Goal: Task Accomplishment & Management: Manage account settings

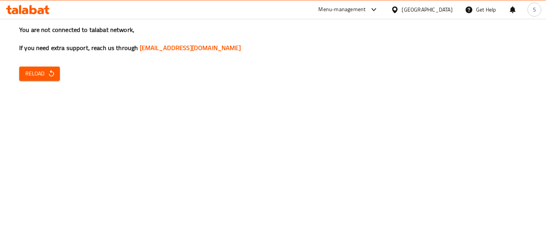
click at [403, 9] on div "United Arab Emirates" at bounding box center [427, 9] width 51 height 8
click at [515, 46] on h3 "You are not connected to talabat network, If you need extra support, reach us t…" at bounding box center [273, 38] width 508 height 27
click at [57, 134] on div "You are not connected to talabat network, If you need extra support, reach us t…" at bounding box center [273, 119] width 546 height 239
click at [80, 141] on div "You are not connected to talabat network, If you need extra support, reach us t…" at bounding box center [273, 119] width 546 height 239
click at [26, 132] on div "You are not connected to talabat network, If you need extra support, reach us t…" at bounding box center [273, 119] width 546 height 239
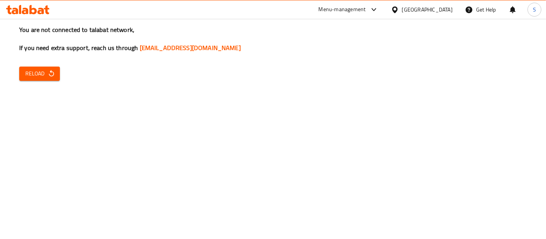
click at [432, 6] on div "United Arab Emirates" at bounding box center [427, 9] width 51 height 8
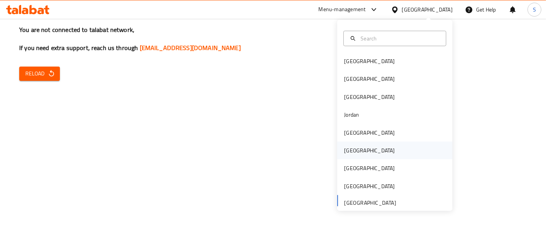
click at [346, 151] on div "[GEOGRAPHIC_DATA]" at bounding box center [369, 150] width 51 height 8
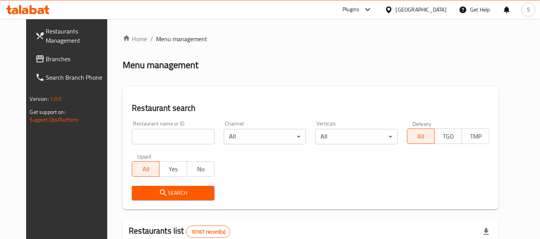
click at [63, 56] on span "Branches" at bounding box center [78, 58] width 64 height 9
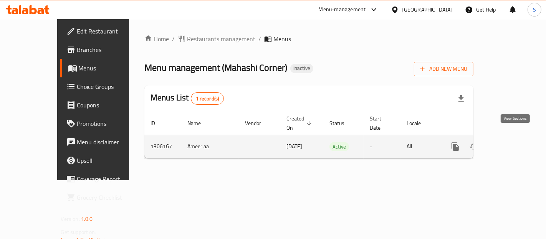
click at [514, 143] on icon "enhanced table" at bounding box center [510, 146] width 7 height 7
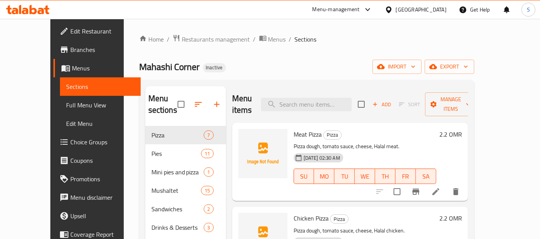
click at [66, 103] on span "Full Menu View" at bounding box center [100, 104] width 68 height 9
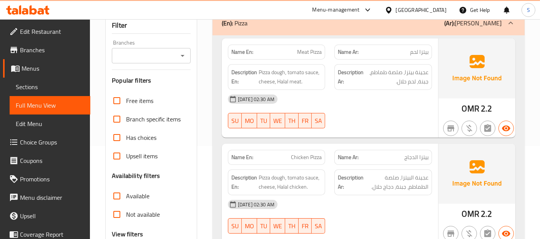
scroll to position [99, 0]
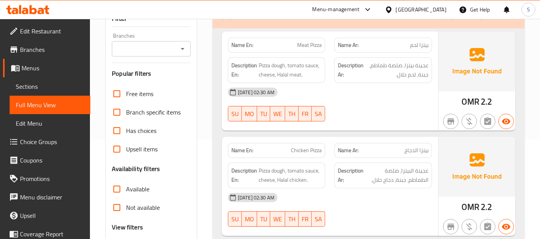
click at [424, 87] on div "18-08-2025 02:30 AM" at bounding box center [329, 92] width 213 height 18
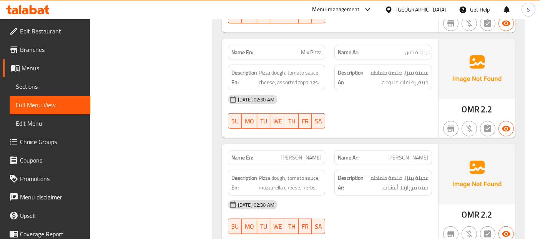
scroll to position [629, 0]
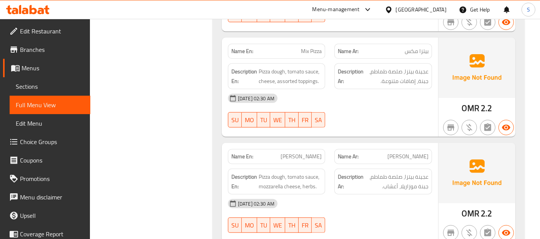
click at [414, 86] on div "Description Ar: عجينة بيتزا، صلصة طماطم، جبنة، إضافات متنوعة." at bounding box center [383, 76] width 98 height 26
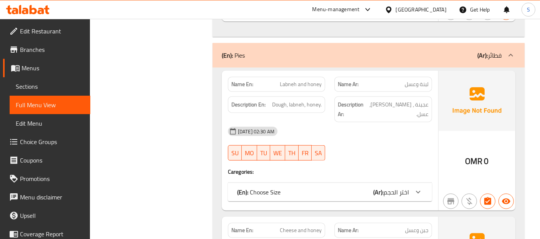
scroll to position [850, 0]
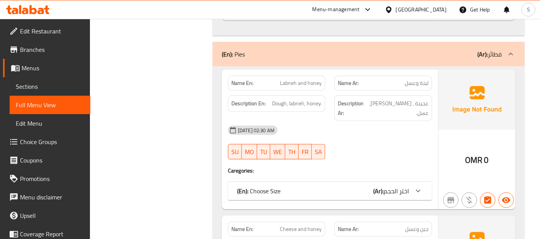
click at [386, 185] on span "اختر الحجم" at bounding box center [395, 191] width 25 height 12
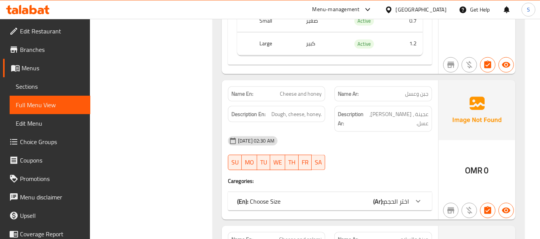
scroll to position [1072, 0]
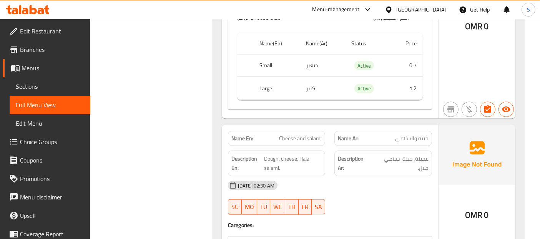
scroll to position [1260, 0]
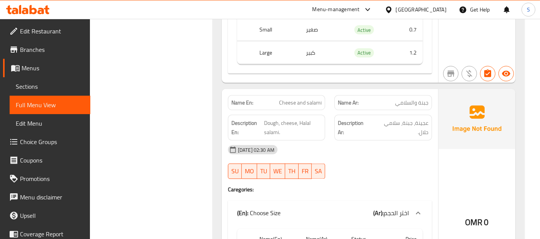
scroll to position [1311, 0]
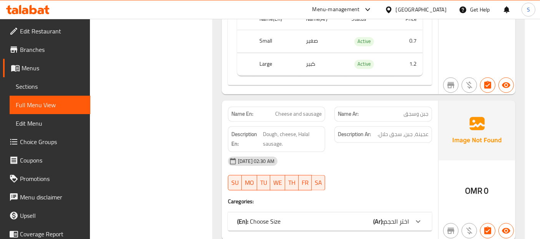
scroll to position [1516, 0]
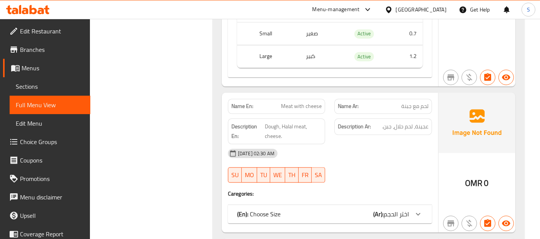
scroll to position [1755, 0]
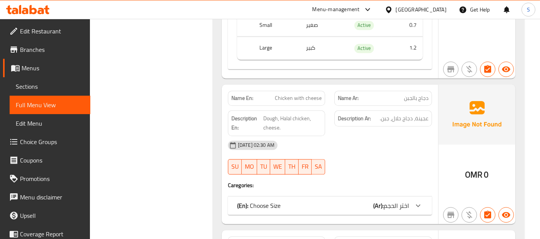
scroll to position [2012, 0]
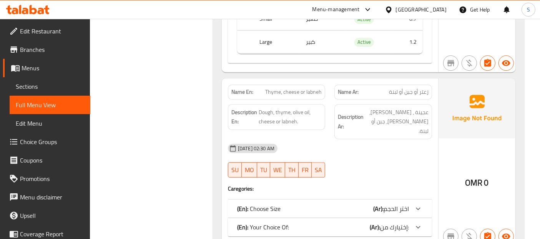
scroll to position [2233, 0]
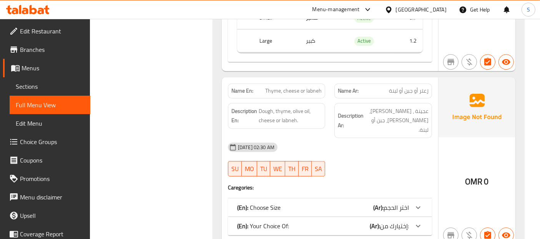
copy span "Thyme, cheese or labneh"
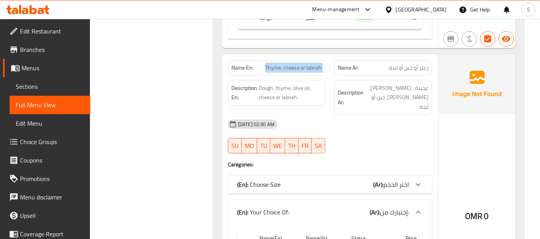
scroll to position [2255, 0]
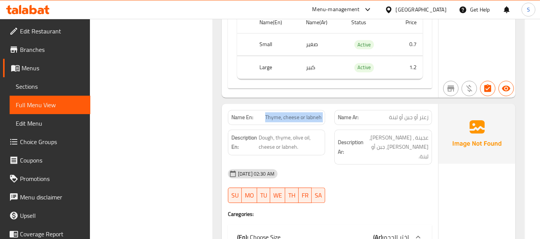
scroll to position [2205, 0]
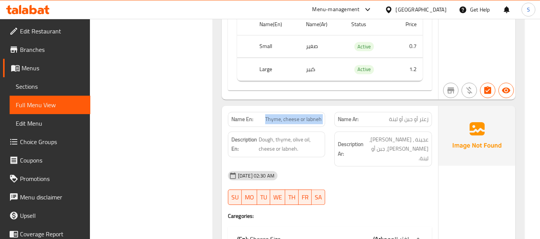
copy span "Thyme, cheese or labneh"
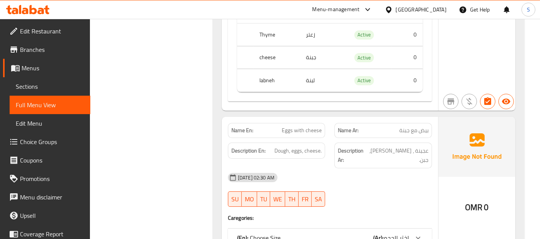
scroll to position [2561, 0]
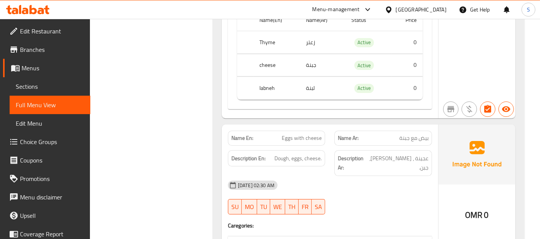
click at [496, 124] on img at bounding box center [476, 154] width 77 height 60
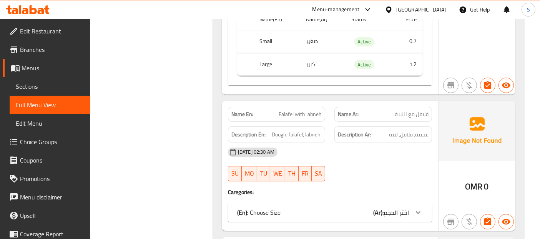
scroll to position [2817, 0]
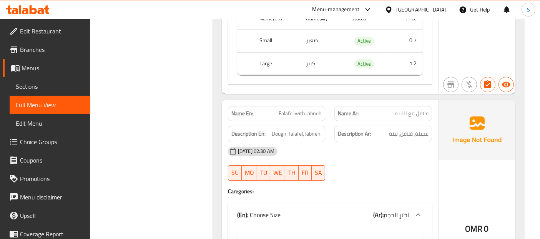
click at [474, 104] on img at bounding box center [476, 130] width 77 height 60
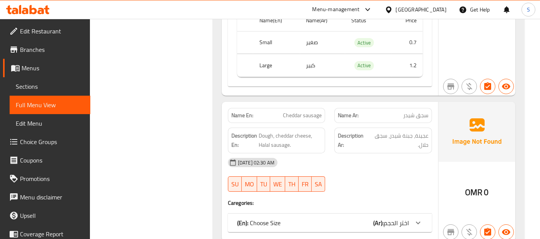
scroll to position [3039, 0]
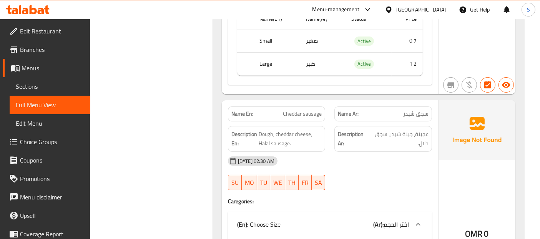
click at [491, 133] on div "OMR 0" at bounding box center [476, 212] width 77 height 225
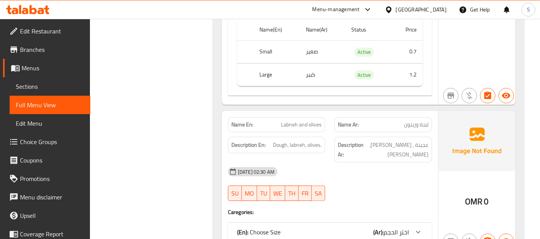
scroll to position [3260, 0]
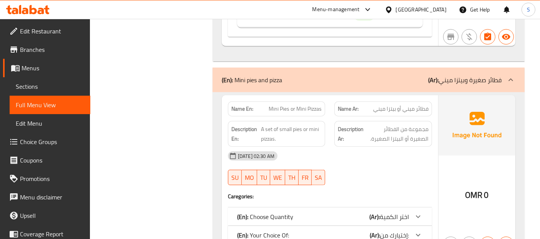
scroll to position [3552, 0]
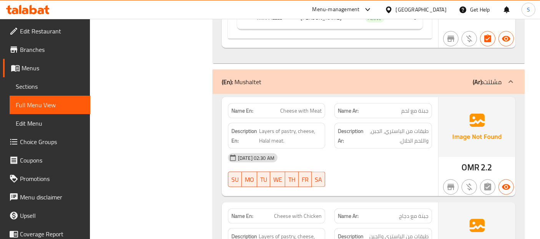
scroll to position [3958, 0]
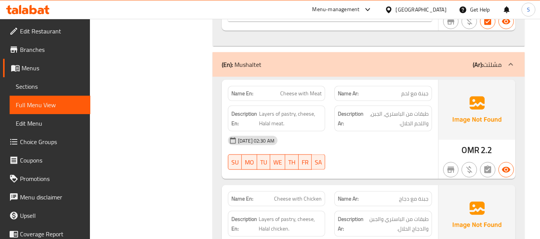
scroll to position [3975, 0]
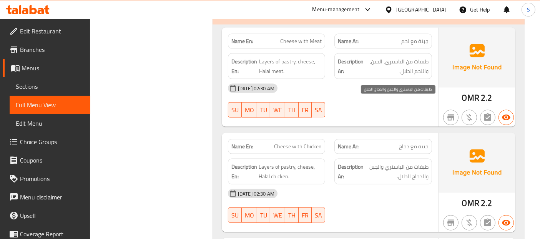
scroll to position [4043, 0]
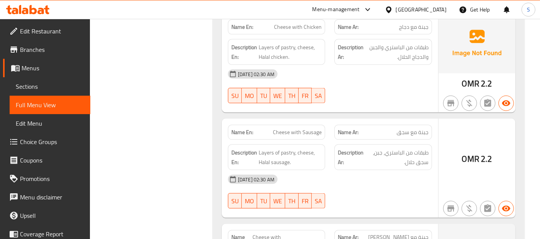
scroll to position [4128, 0]
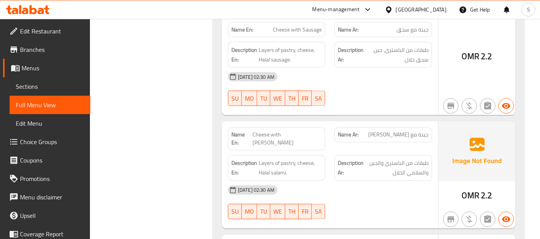
scroll to position [4265, 0]
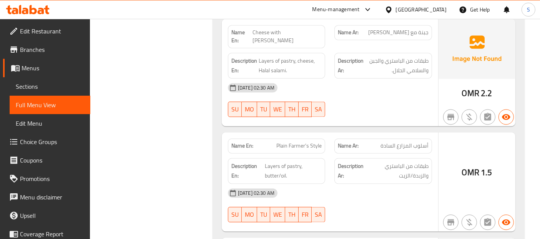
scroll to position [4367, 0]
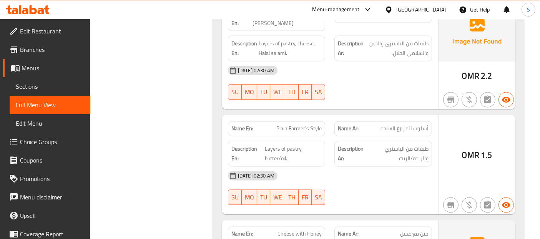
copy span "Plain Farmer's Style"
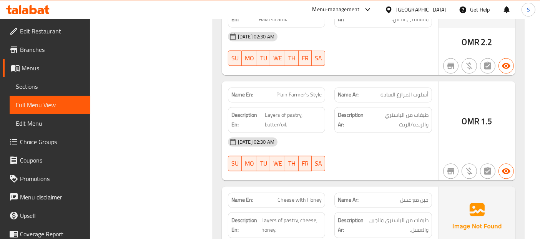
scroll to position [4419, 0]
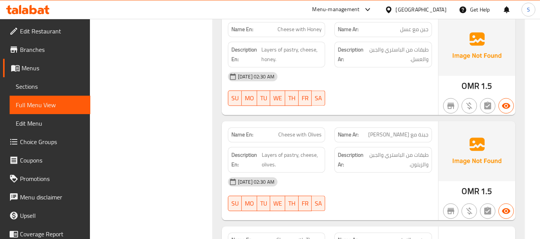
scroll to position [4589, 0]
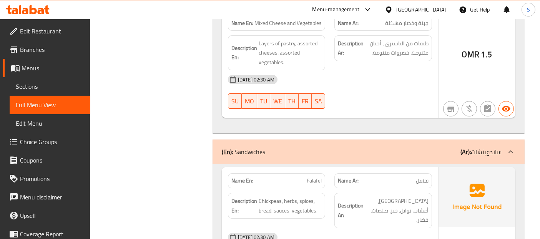
scroll to position [5562, 0]
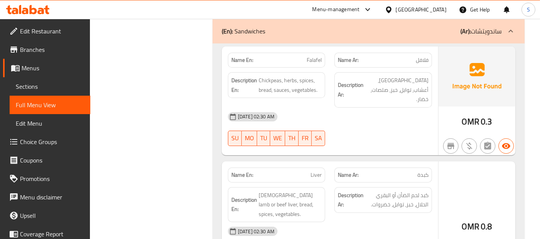
scroll to position [5665, 0]
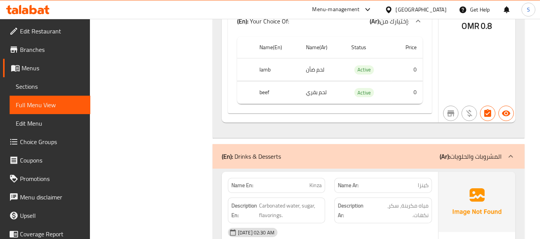
scroll to position [5938, 0]
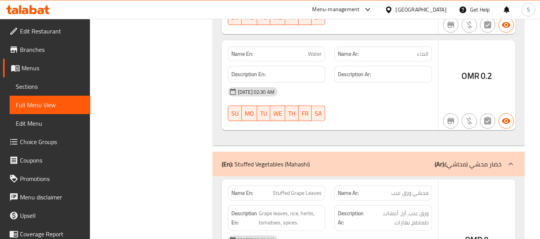
scroll to position [6280, 0]
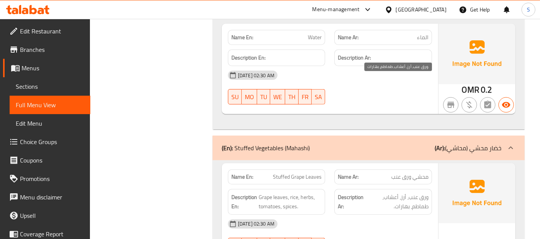
scroll to position [6296, 0]
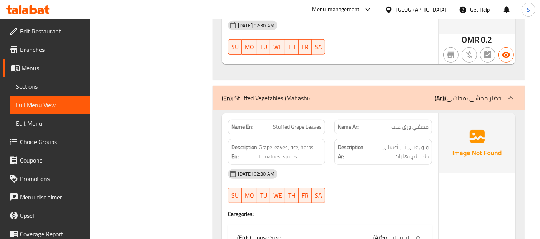
scroll to position [6347, 0]
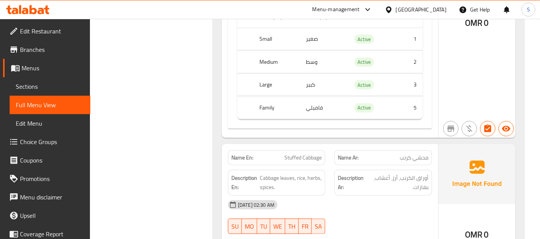
scroll to position [6603, 0]
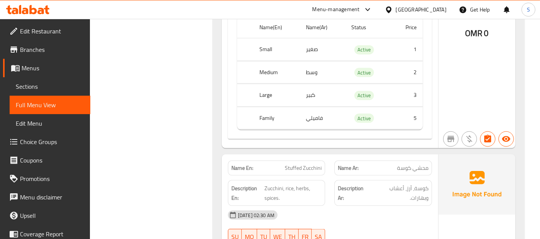
scroll to position [6876, 0]
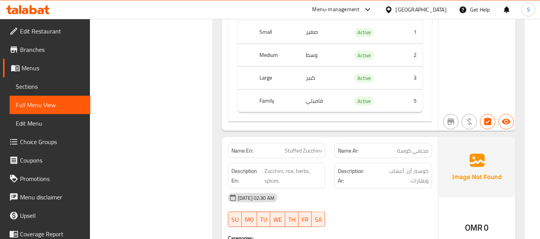
click at [422, 166] on span "كوسة، أرز، أعشاب وبهارات." at bounding box center [399, 175] width 57 height 19
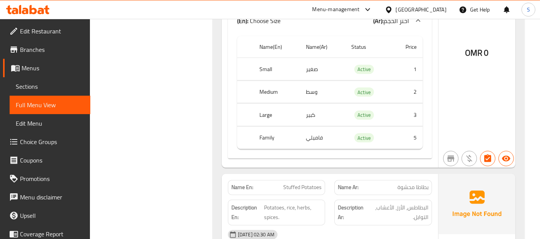
scroll to position [7166, 0]
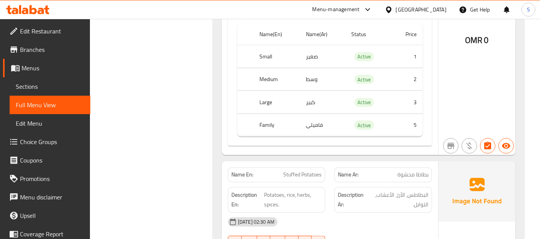
scroll to position [7131, 0]
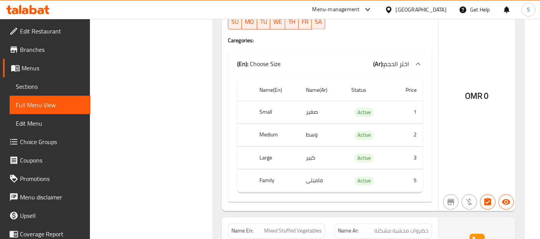
scroll to position [7353, 0]
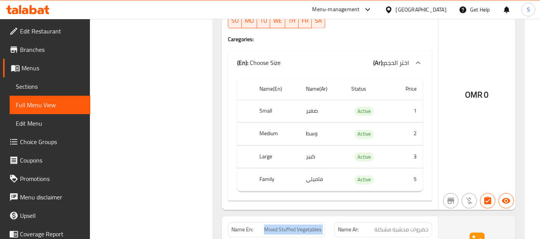
copy span "Mixed Stuffed Vegetables"
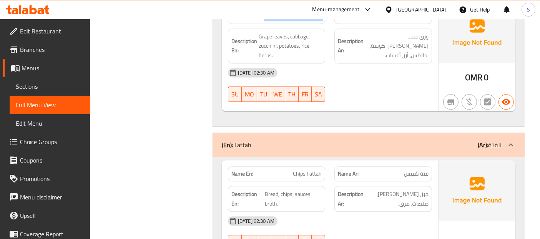
scroll to position [7566, 0]
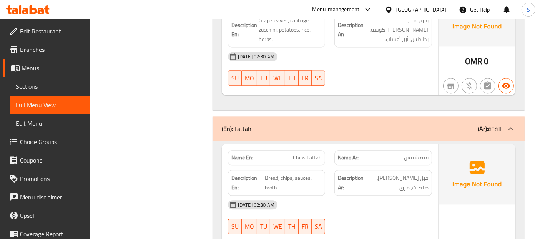
scroll to position [7583, 0]
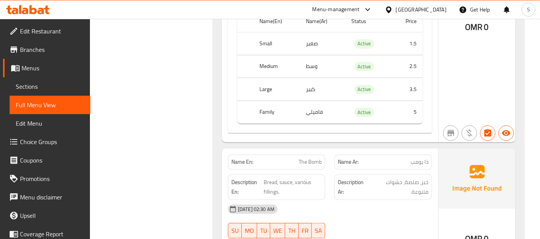
scroll to position [7857, 0]
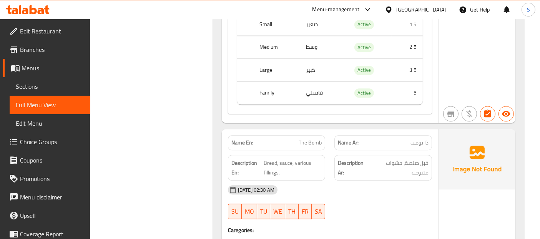
scroll to position [7885, 0]
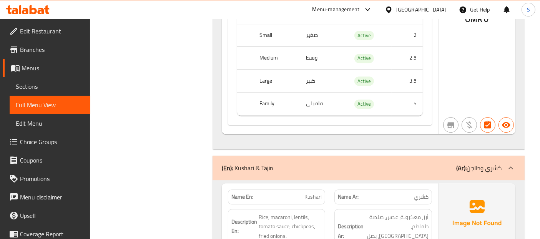
scroll to position [8158, 0]
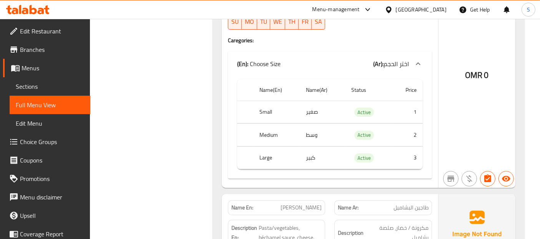
scroll to position [8414, 0]
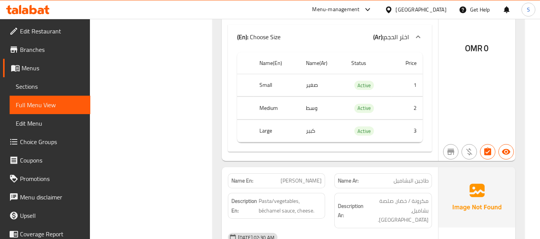
scroll to position [8431, 0]
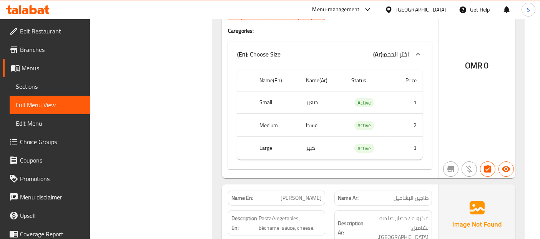
scroll to position [8414, 0]
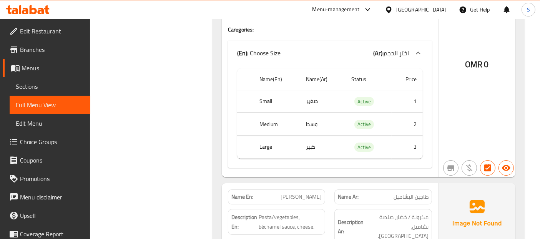
copy span "[PERSON_NAME]"
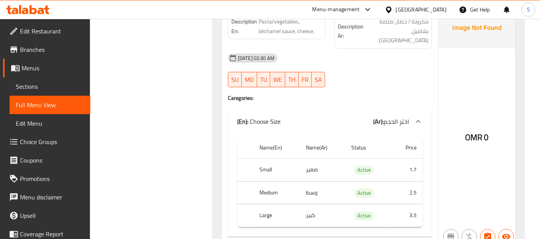
scroll to position [8620, 0]
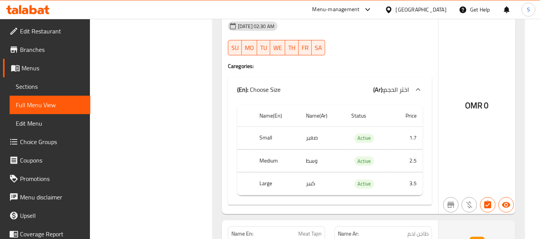
scroll to position [8642, 0]
copy span "Meat Tajin"
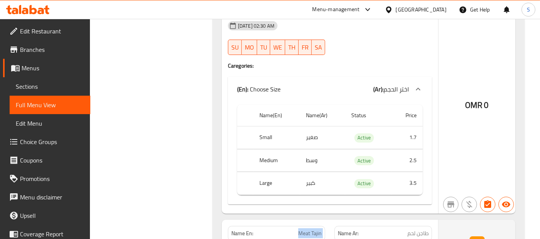
copy span "Meat Tajin"
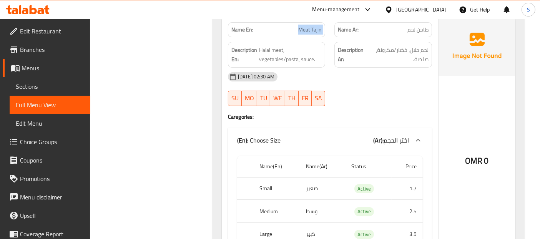
scroll to position [8847, 0]
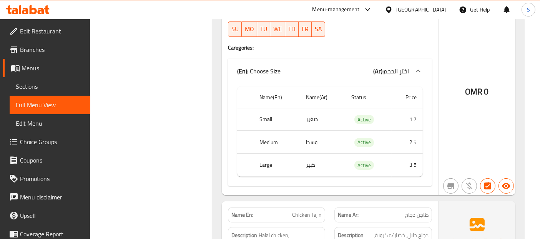
scroll to position [8915, 0]
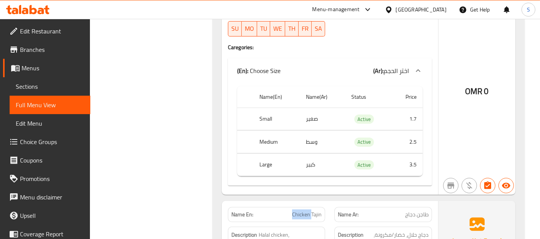
copy span "Chicken Tajin"
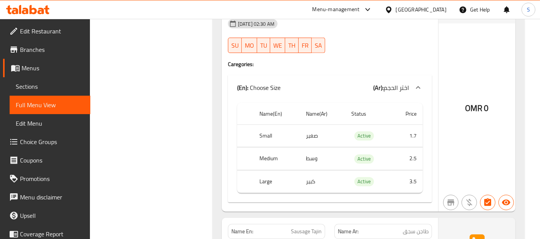
scroll to position [9154, 0]
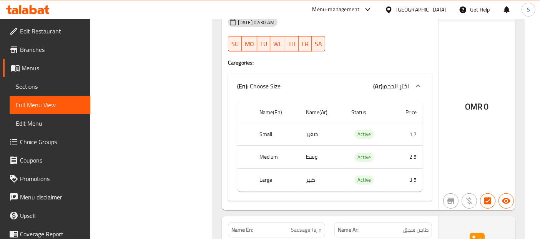
copy span "Sausage Tajin"
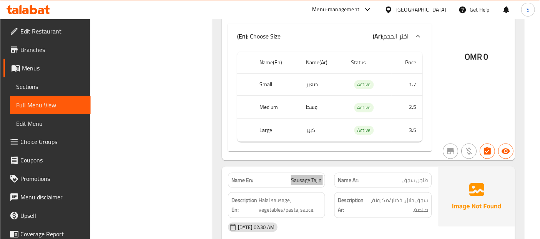
scroll to position [9263, 0]
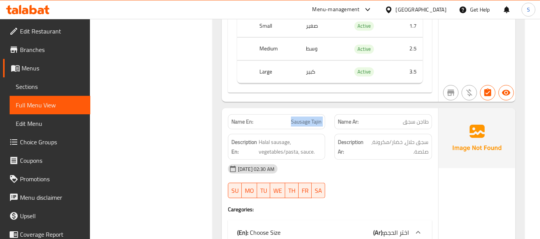
click at [52, 85] on span "Sections" at bounding box center [50, 86] width 68 height 9
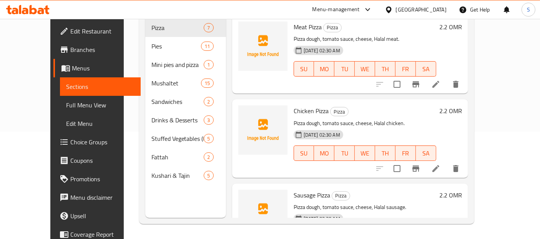
click at [396, 71] on div "18-08-2025 02:30 AM SU MO TU WE TH FR SA" at bounding box center [364, 63] width 149 height 41
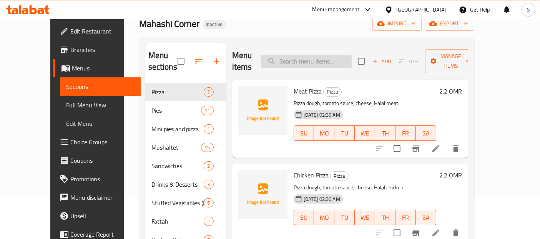
click at [334, 55] on input "search" at bounding box center [306, 61] width 91 height 13
paste input "Thyme, cheese or labneh"
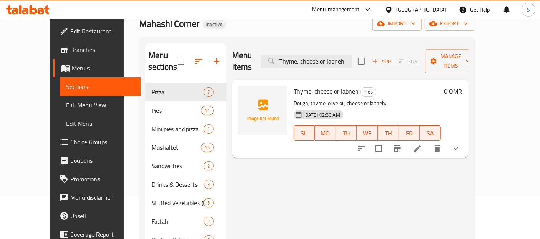
click at [468, 168] on div "Menu items Thyme, cheese or labneh Add Sort Manage items Thyme, cheese or labne…" at bounding box center [347, 162] width 242 height 239
click at [351, 58] on input "Thyme, cheese or labneh" at bounding box center [306, 61] width 91 height 13
paste input "Plain Farmer's Style"
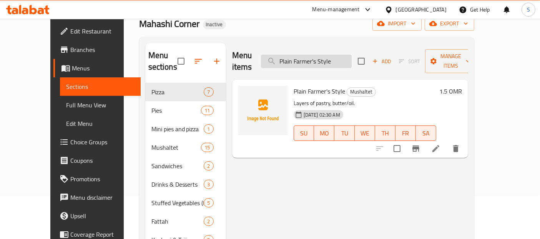
click at [330, 55] on input "Plain Farmer's Style" at bounding box center [306, 61] width 91 height 13
paste input "Mixed Stuffed Vegetables"
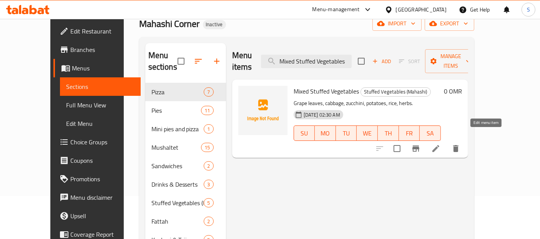
type input "Mixed Stuffed Vegetables"
click at [388, 178] on div "Menu items Mixed Stuffed Vegetables Add Sort Manage items Mixed Stuffed Vegetab…" at bounding box center [347, 162] width 242 height 239
click at [440, 144] on icon at bounding box center [435, 148] width 9 height 9
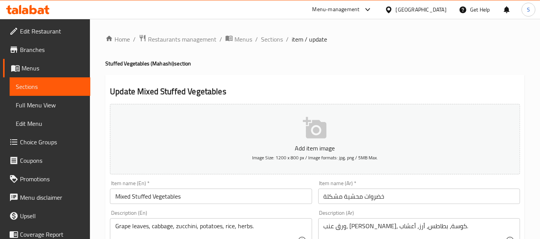
click at [216, 195] on input "Mixed Stuffed Vegetables" at bounding box center [211, 195] width 202 height 15
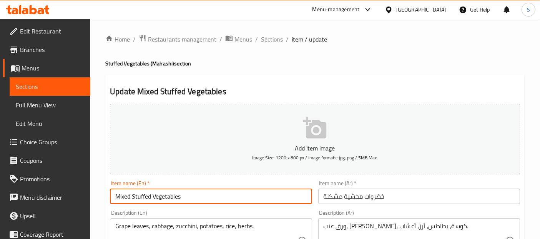
click at [216, 195] on input "Mixed Stuffed Vegetables" at bounding box center [211, 195] width 202 height 15
click at [35, 93] on link "Sections" at bounding box center [50, 86] width 81 height 18
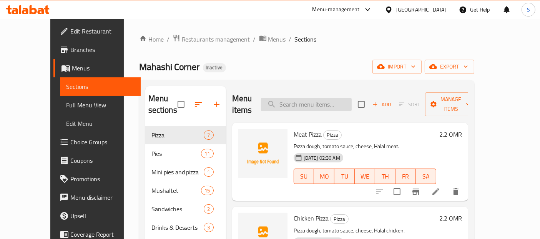
click at [320, 100] on input "search" at bounding box center [306, 104] width 91 height 13
paste input "Mixed Stuffed Vegetables"
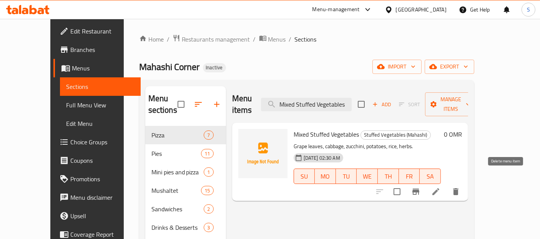
click at [460, 187] on icon "delete" at bounding box center [455, 191] width 9 height 9
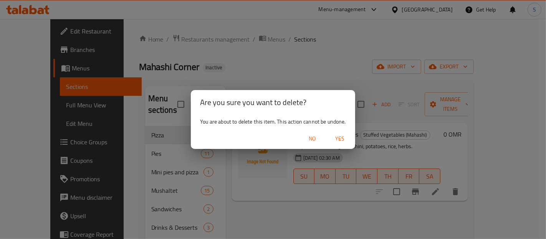
click at [339, 138] on span "Yes" at bounding box center [340, 139] width 18 height 10
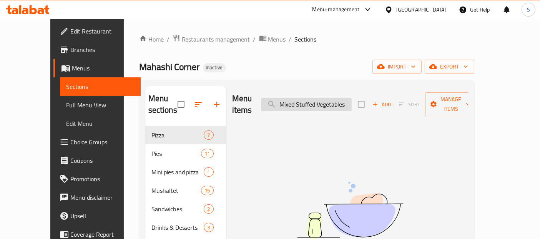
click at [334, 98] on input "Mixed Stuffed Vegetables" at bounding box center [306, 104] width 91 height 13
paste input "Chicken Tajin"
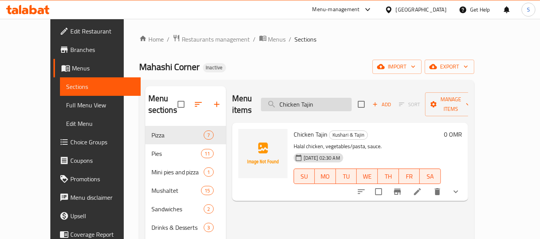
click at [336, 99] on input "Chicken Tajin" at bounding box center [306, 104] width 91 height 13
paste input "Meat"
type input "Meat Tajin"
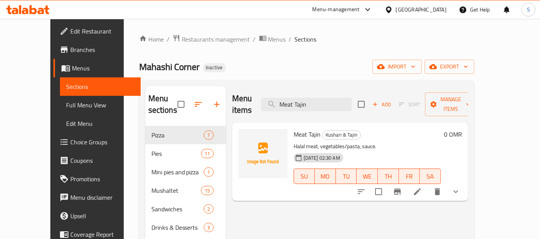
click at [317, 141] on p "Halal meat, vegetables/pasta, sauce." at bounding box center [366, 146] width 147 height 10
copy p "vegetables"
click at [422, 187] on icon at bounding box center [417, 191] width 9 height 9
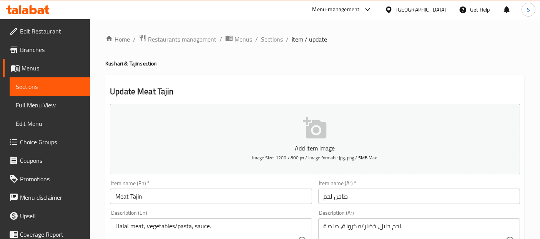
scroll to position [171, 0]
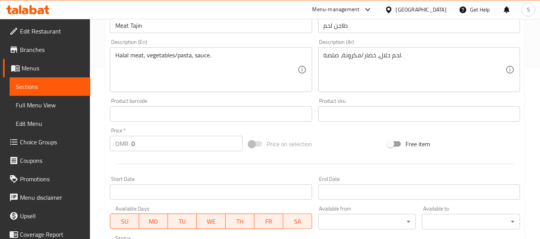
click at [353, 54] on textarea "لحم حلال، خضار/مكرونة، صلصة." at bounding box center [414, 69] width 182 height 36
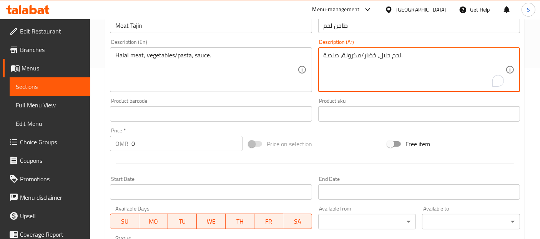
click at [370, 54] on textarea "لحم حلال، خضار/مكرونة، صلصة." at bounding box center [414, 69] width 182 height 36
click at [355, 56] on textarea "لحم حلال، خضار/مكرونة، صلصة." at bounding box center [414, 69] width 182 height 36
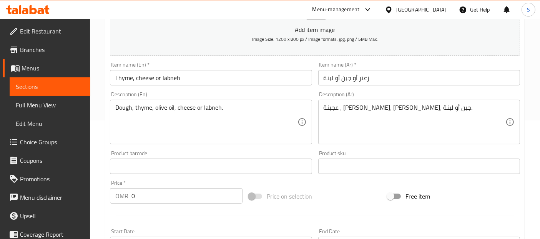
scroll to position [121, 0]
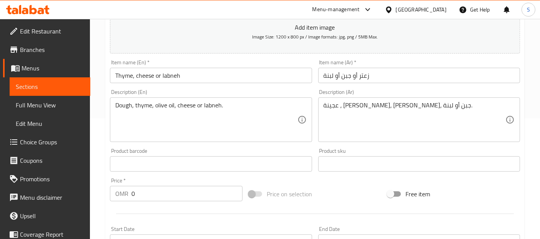
click at [354, 75] on input "زعتر أو جبن أو لبنة" at bounding box center [419, 75] width 202 height 15
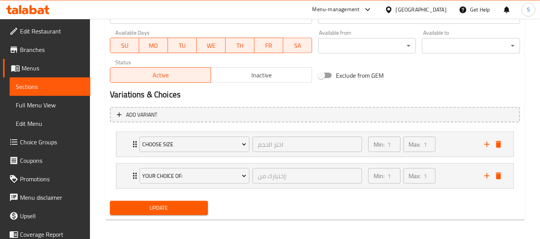
scroll to position [346, 0]
click at [465, 173] on div "Min: 1 ​ Max: 1 ​" at bounding box center [421, 175] width 116 height 25
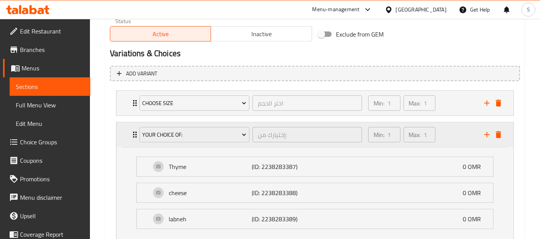
scroll to position [439, 0]
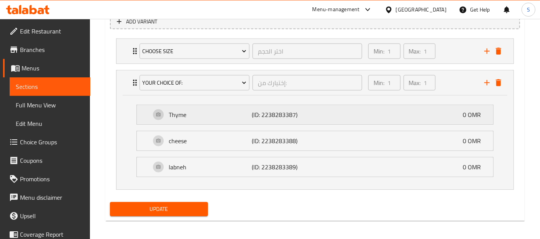
click at [378, 114] on div "Thyme (ID: 2238283387) 0 OMR" at bounding box center [317, 114] width 333 height 19
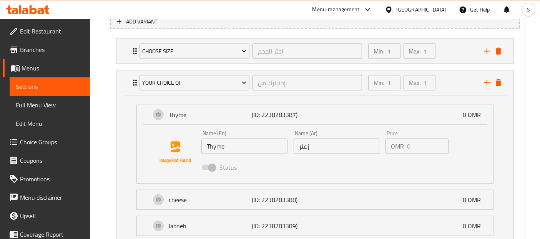
type input "زعتر ، جبن أو لبنة"
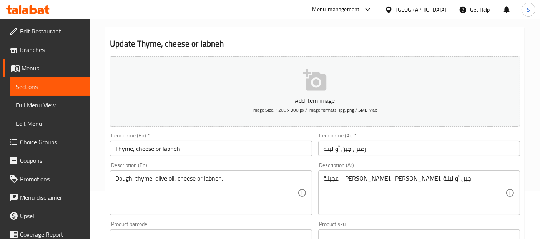
scroll to position [34, 0]
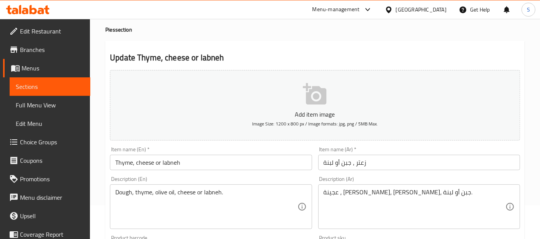
click at [395, 159] on input "زعتر ، جبن أو لبنة" at bounding box center [419, 161] width 202 height 15
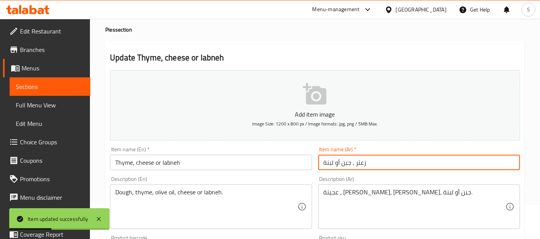
click at [18, 162] on icon at bounding box center [13, 160] width 9 height 9
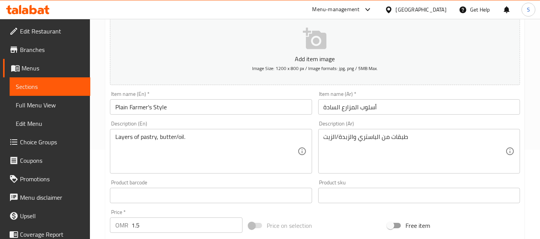
scroll to position [303, 0]
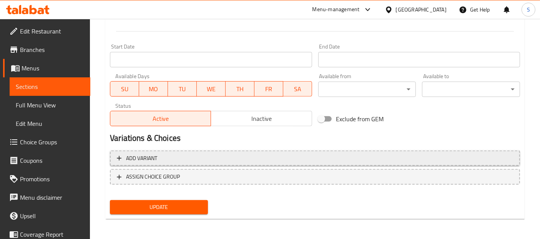
click at [191, 154] on span "Add variant" at bounding box center [315, 158] width 396 height 10
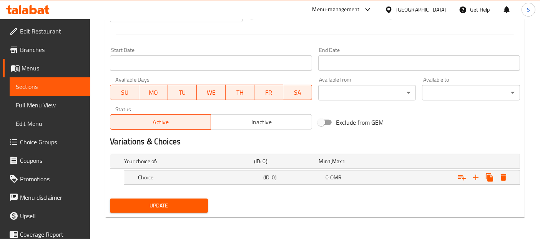
scroll to position [298, 0]
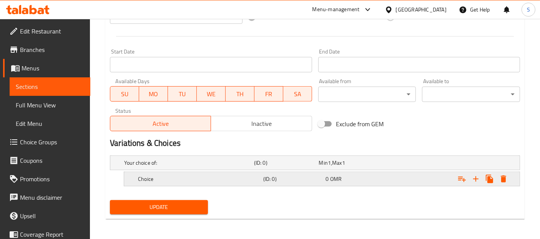
click at [230, 166] on h5 "Choice" at bounding box center [187, 163] width 127 height 8
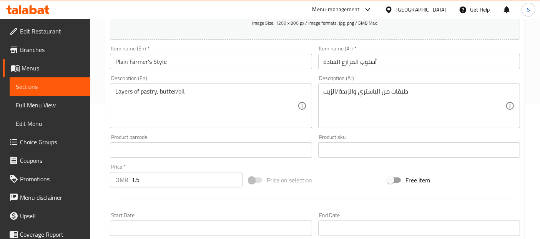
scroll to position [131, 0]
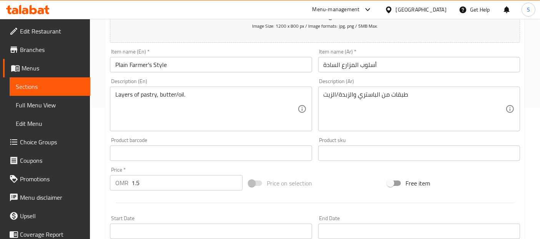
click at [165, 91] on textarea "Layers of pastry, butter/oil." at bounding box center [206, 109] width 182 height 36
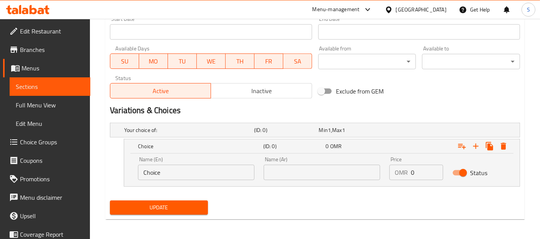
scroll to position [331, 0]
click at [189, 176] on input "Choice" at bounding box center [196, 171] width 116 height 15
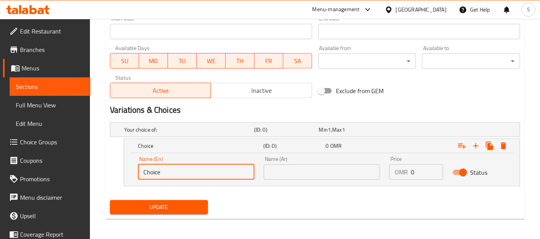
click at [189, 176] on input "Choice" at bounding box center [196, 171] width 116 height 15
paste input "butter"
type input "butter"
click at [344, 174] on input "text" at bounding box center [322, 171] width 116 height 15
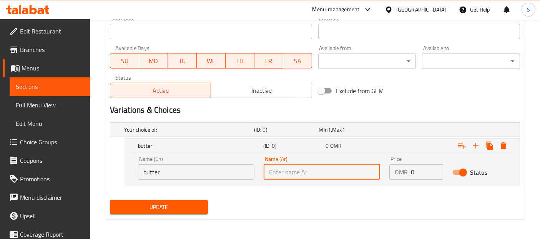
paste input "سمنة"
click at [312, 210] on div "Update" at bounding box center [315, 207] width 416 height 20
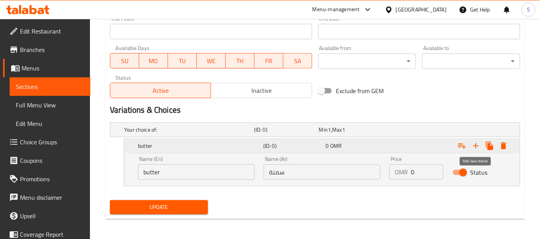
click at [476, 145] on icon "Expand" at bounding box center [475, 145] width 9 height 9
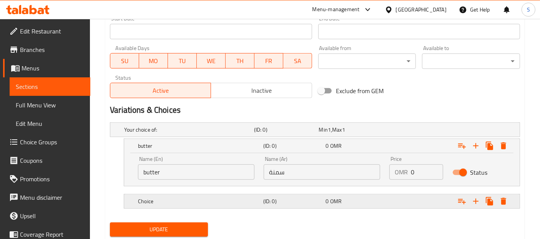
click at [177, 133] on h5 "Choice" at bounding box center [187, 130] width 127 height 8
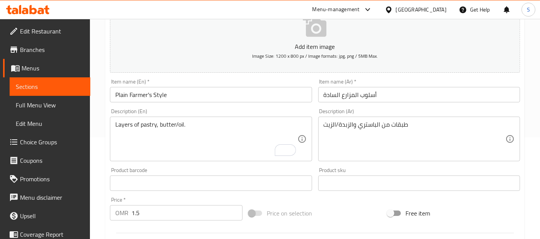
scroll to position [106, 0]
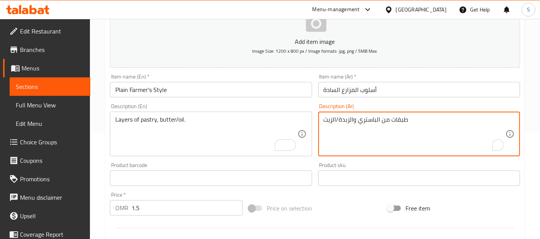
drag, startPoint x: 350, startPoint y: 120, endPoint x: 340, endPoint y: 119, distance: 10.5
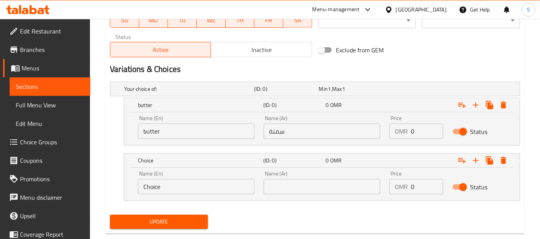
scroll to position [377, 0]
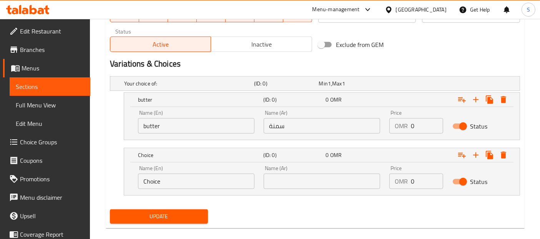
click at [303, 120] on input "سمنة" at bounding box center [322, 125] width 116 height 15
paste input "بد"
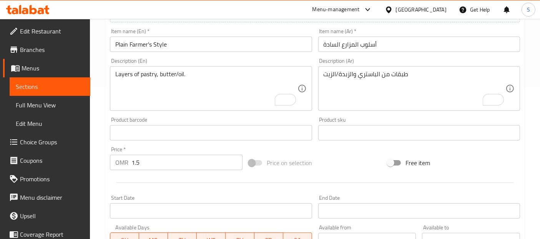
scroll to position [128, 0]
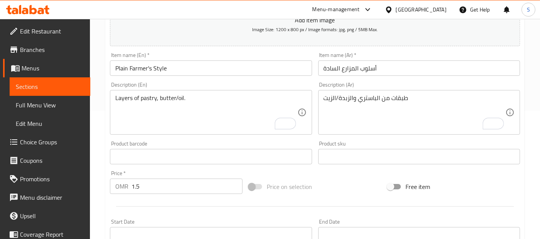
type input "زبدة"
click at [180, 96] on textarea "Layers of pastry, butter/oil." at bounding box center [206, 112] width 182 height 36
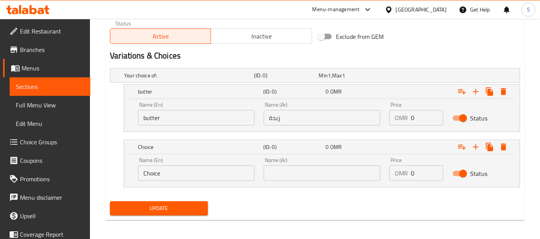
scroll to position [386, 0]
click at [176, 171] on input "Choice" at bounding box center [196, 171] width 116 height 15
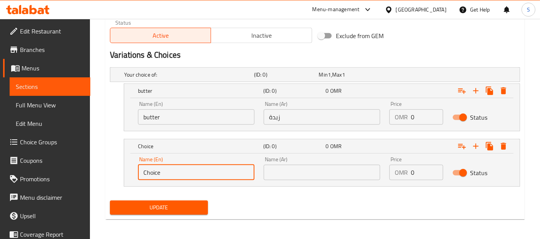
paste input "oil"
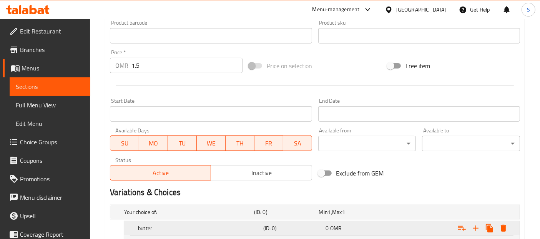
scroll to position [172, 0]
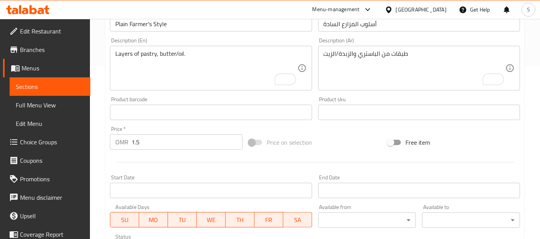
type input "oil"
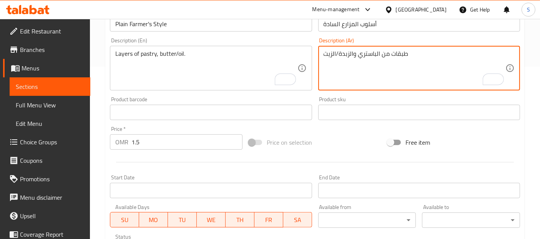
drag, startPoint x: 332, startPoint y: 53, endPoint x: 322, endPoint y: 53, distance: 10.8
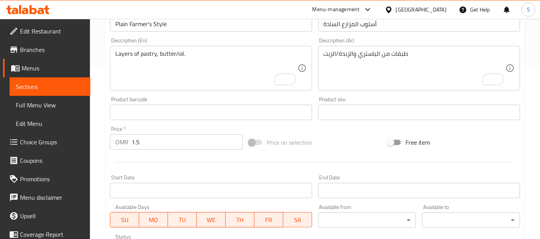
click at [292, 41] on div "Description (En) Layers of pastry, butter/oil. Description (En)" at bounding box center [211, 64] width 202 height 53
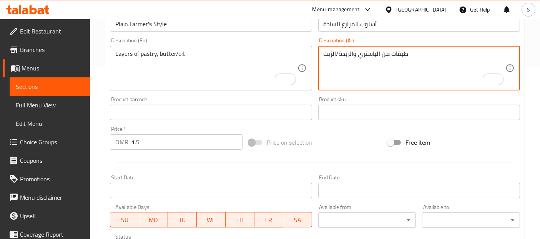
drag, startPoint x: 332, startPoint y: 53, endPoint x: 325, endPoint y: 51, distance: 8.0
click at [304, 38] on div "Description (En) Layers of pastry, butter/oil. Description (En)" at bounding box center [211, 64] width 202 height 53
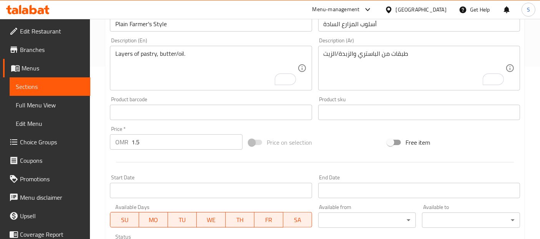
click at [332, 51] on textarea "طبقات من الباستري والزبدة/الزيت" at bounding box center [414, 68] width 182 height 36
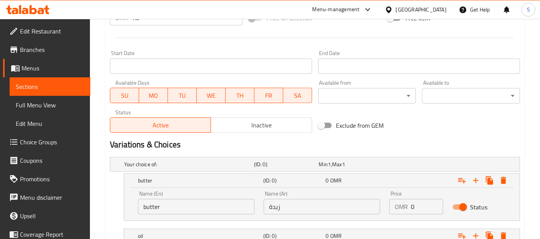
scroll to position [386, 0]
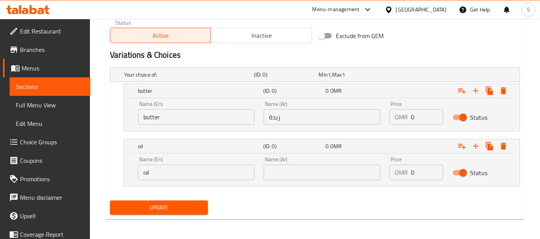
click at [305, 169] on input "text" at bounding box center [322, 171] width 116 height 15
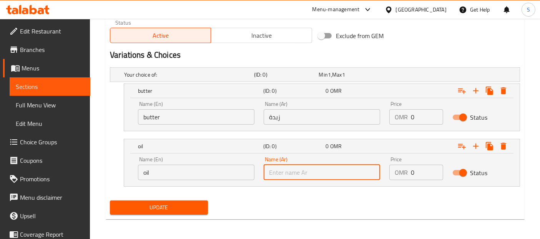
paste input "الزيت"
drag, startPoint x: 279, startPoint y: 170, endPoint x: 283, endPoint y: 171, distance: 4.7
click at [283, 171] on input "الزيت" at bounding box center [322, 171] width 116 height 15
type input "زيت"
click at [288, 205] on div "Update" at bounding box center [315, 207] width 416 height 20
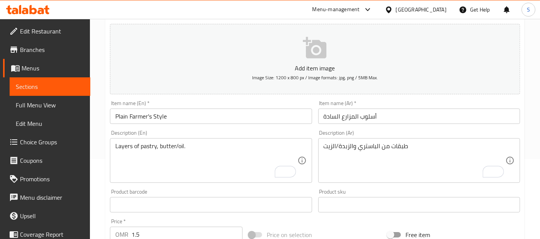
scroll to position [73, 0]
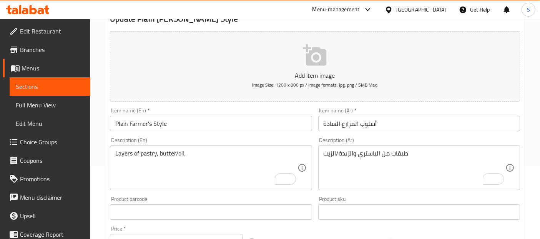
click at [244, 141] on div "Description (En) Layers of pastry, butter/oil. Description (En)" at bounding box center [211, 163] width 202 height 53
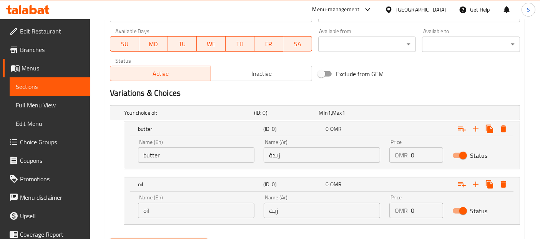
scroll to position [386, 0]
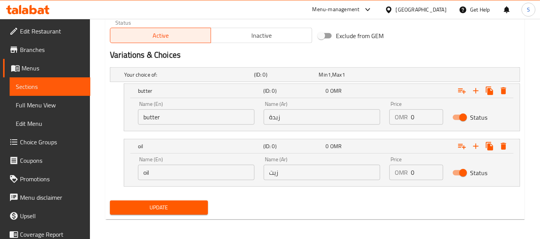
click at [257, 197] on div "Update" at bounding box center [315, 207] width 416 height 20
click at [194, 205] on span "Update" at bounding box center [159, 207] width 86 height 10
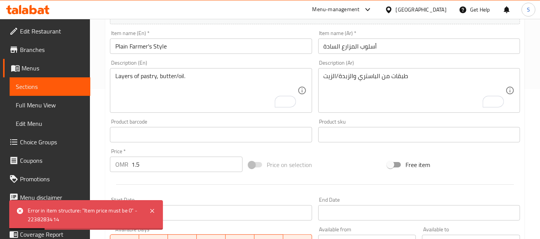
scroll to position [179, 0]
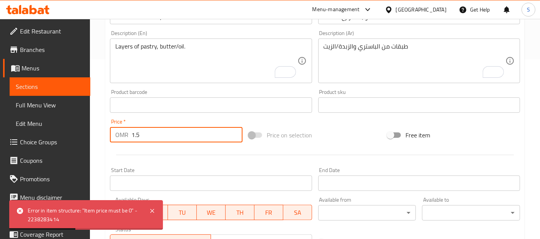
drag, startPoint x: 133, startPoint y: 133, endPoint x: 150, endPoint y: 131, distance: 17.7
click at [150, 131] on input "1.5" at bounding box center [186, 134] width 111 height 15
type input "8"
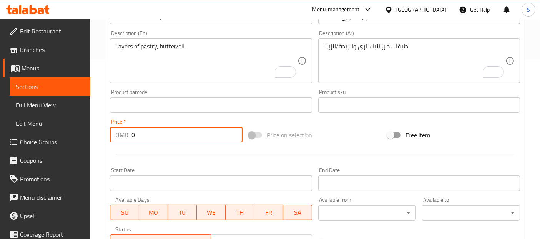
type input "0"
click at [174, 160] on div at bounding box center [315, 154] width 416 height 19
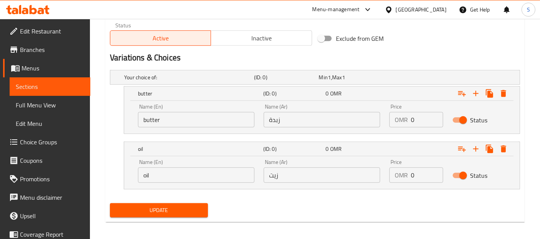
scroll to position [386, 0]
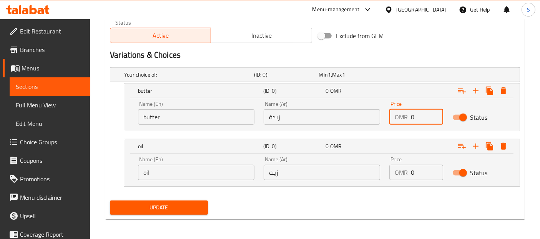
drag, startPoint x: 409, startPoint y: 117, endPoint x: 426, endPoint y: 112, distance: 17.3
click at [426, 112] on div "OMR 0 Price" at bounding box center [415, 116] width 53 height 15
paste input "1.5"
type input "1.5"
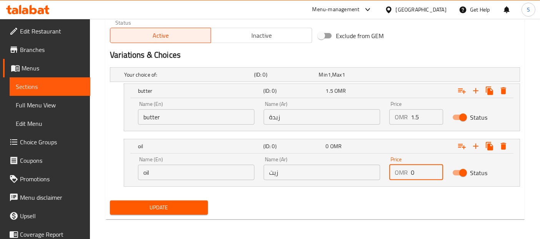
drag, startPoint x: 416, startPoint y: 168, endPoint x: 408, endPoint y: 171, distance: 7.7
click at [408, 171] on div "OMR 0 Price" at bounding box center [415, 171] width 53 height 15
paste input "1.5"
type input "1.5"
click at [365, 197] on div "Update" at bounding box center [315, 207] width 416 height 20
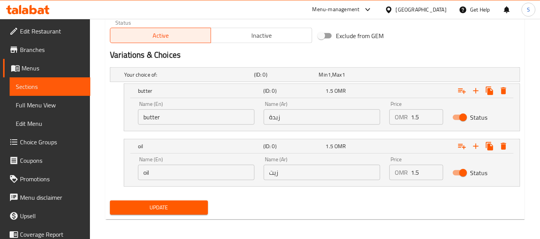
click at [306, 197] on div "Update" at bounding box center [315, 207] width 416 height 20
click at [190, 208] on span "Update" at bounding box center [159, 207] width 86 height 10
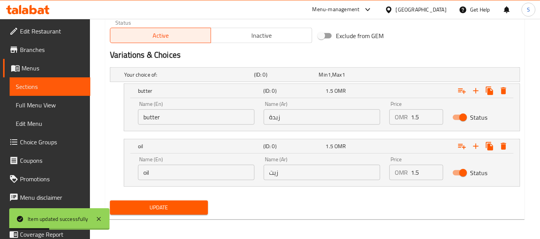
click at [250, 203] on div "Update" at bounding box center [315, 207] width 416 height 20
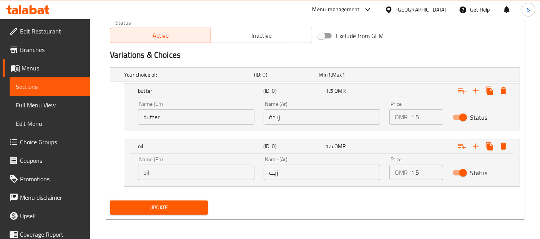
click at [201, 209] on span "Update" at bounding box center [159, 207] width 86 height 10
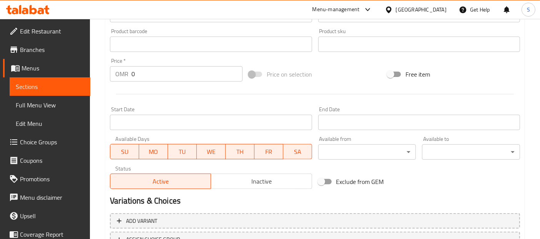
scroll to position [242, 0]
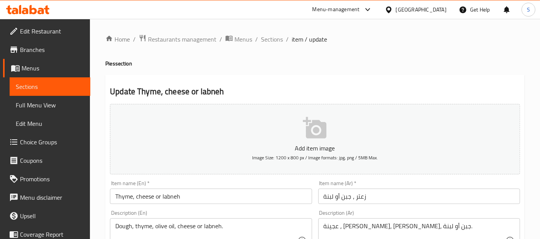
click at [53, 141] on span "Choice Groups" at bounding box center [52, 141] width 64 height 9
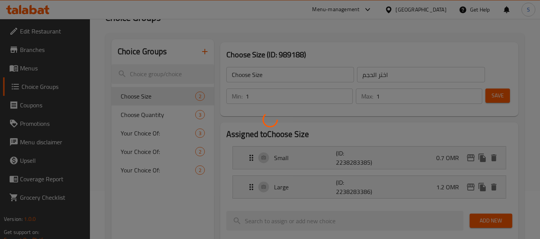
scroll to position [50, 0]
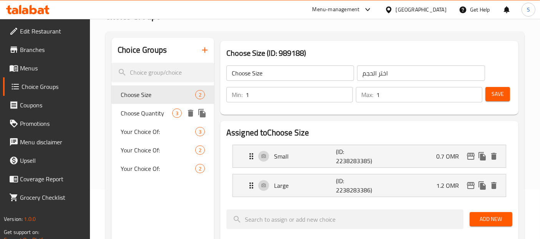
click at [138, 111] on span "Choose Quantity" at bounding box center [146, 112] width 51 height 9
type input "Choose Quantity"
type input "اختر الكمية"
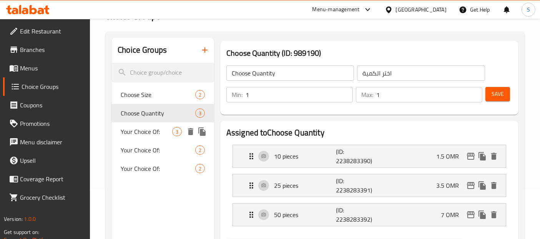
click at [139, 134] on span "Your Choice Of:" at bounding box center [146, 131] width 51 height 9
type input "Your Choice Of:"
type input "إختيارك من:"
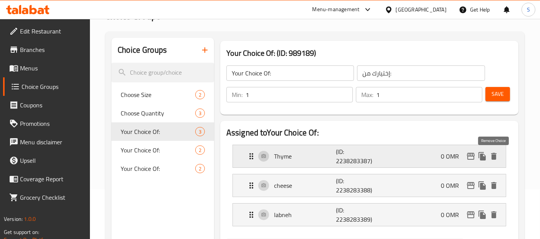
click at [495, 157] on icon "delete" at bounding box center [493, 155] width 5 height 7
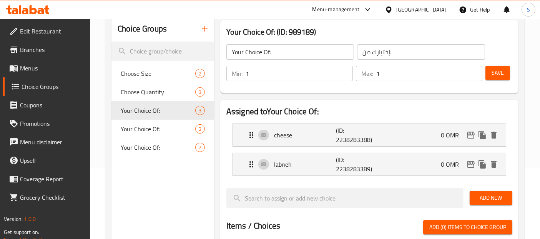
scroll to position [71, 0]
click at [499, 77] on span "Save" at bounding box center [497, 73] width 12 height 10
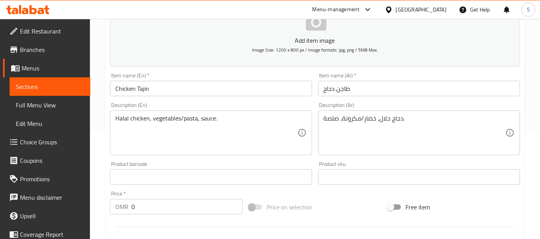
scroll to position [107, 0]
click at [218, 73] on div "Item name (En)   * Chicken Tajin Item name (En) *" at bounding box center [211, 84] width 202 height 23
click at [41, 146] on span "Choice Groups" at bounding box center [52, 141] width 64 height 9
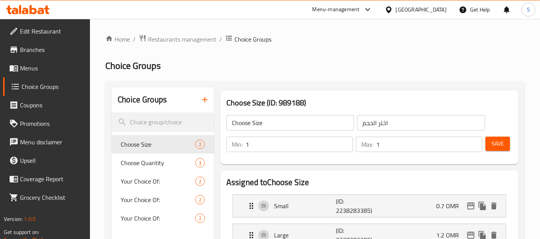
click at [206, 106] on button "button" at bounding box center [205, 99] width 18 height 18
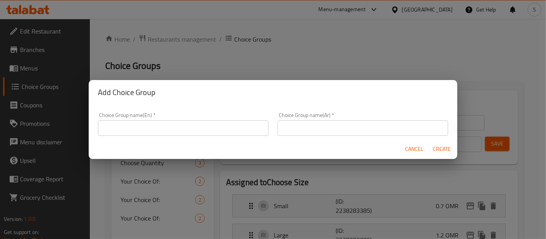
click at [201, 123] on input "text" at bounding box center [183, 127] width 171 height 15
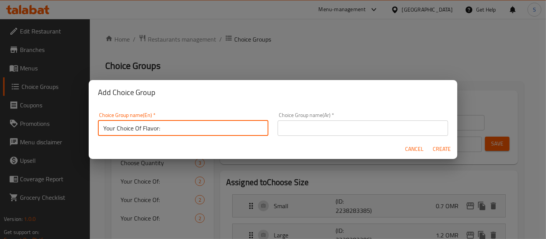
click at [149, 129] on input "Your Choice Of Flavor:" at bounding box center [183, 127] width 171 height 15
type input "Your Choice Of:"
click at [401, 134] on input "text" at bounding box center [363, 127] width 171 height 15
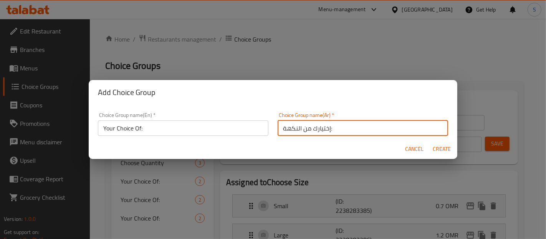
click at [284, 126] on input "إختيارك من النكهة:" at bounding box center [363, 127] width 171 height 15
type input "إختيارك من :"
click at [430, 142] on button "Create" at bounding box center [442, 149] width 25 height 14
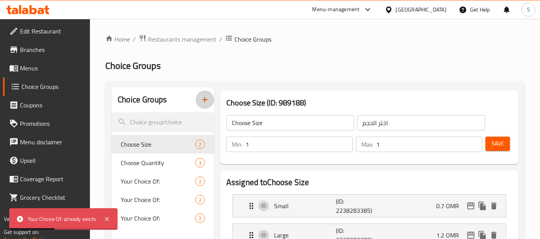
click at [208, 101] on icon "button" at bounding box center [204, 99] width 9 height 9
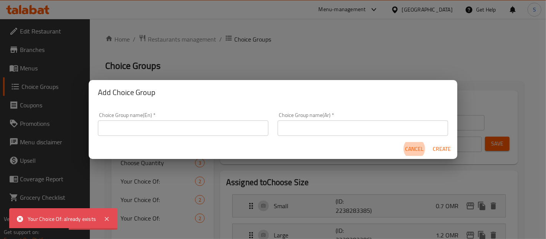
click at [215, 128] on input "text" at bounding box center [183, 127] width 171 height 15
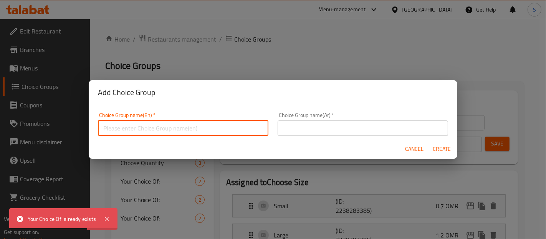
type input "Your Choice Of Flavor:"
click at [341, 131] on input "text" at bounding box center [363, 127] width 171 height 15
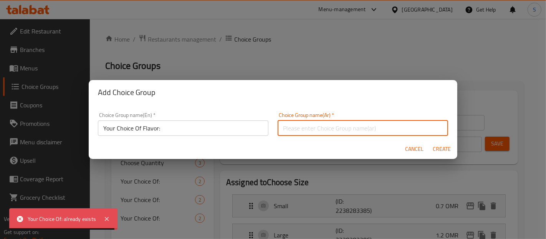
type input "إختيارك من النكهة:"
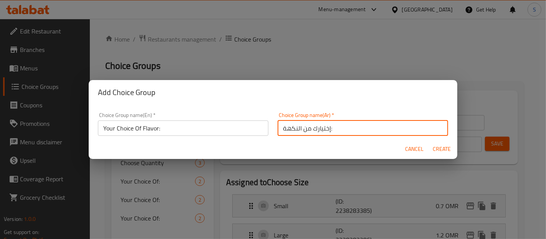
click at [445, 145] on span "Create" at bounding box center [442, 149] width 18 height 10
type input "Your Choice Of Flavor:"
type input "إختيارك من النكهة:"
type input "0"
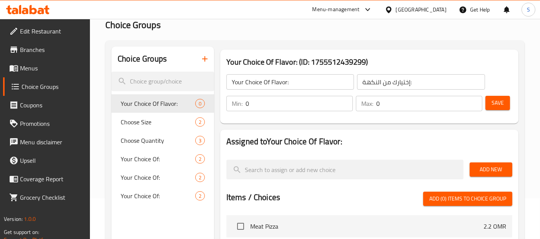
scroll to position [43, 0]
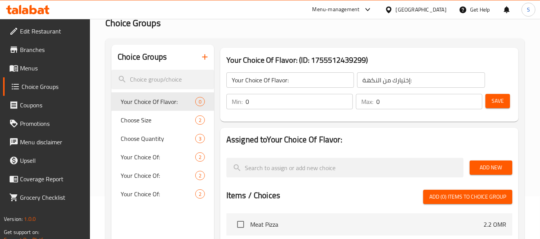
click at [481, 166] on span "Add New" at bounding box center [491, 167] width 30 height 10
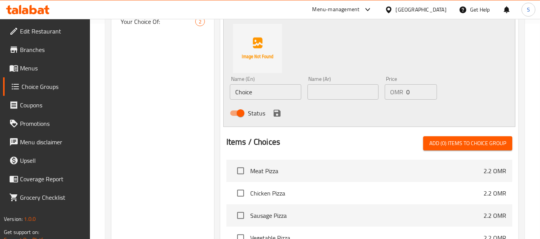
scroll to position [220, 0]
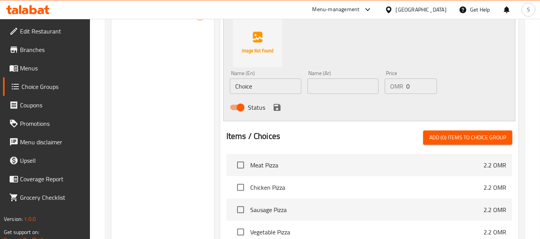
click at [260, 81] on div "Name (En) Choice Name (En)" at bounding box center [265, 81] width 71 height 23
click at [260, 81] on input "Choice" at bounding box center [265, 85] width 71 height 15
paste input "vegetables"
type input "vegetables"
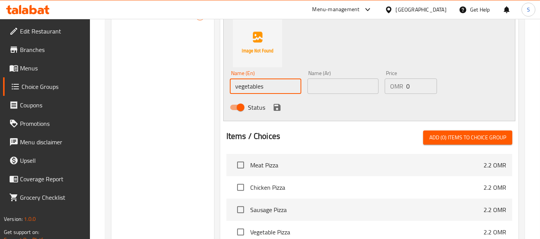
click at [353, 90] on input "text" at bounding box center [342, 85] width 71 height 15
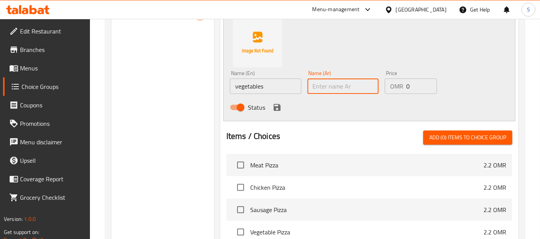
paste input "خضار"
type input "خضار"
click at [279, 104] on icon "save" at bounding box center [276, 107] width 9 height 9
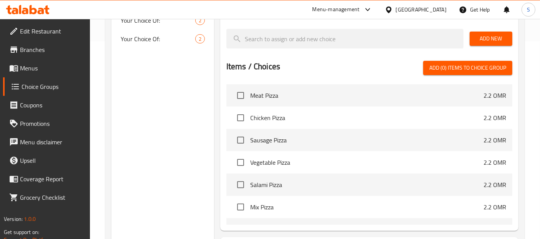
scroll to position [92, 0]
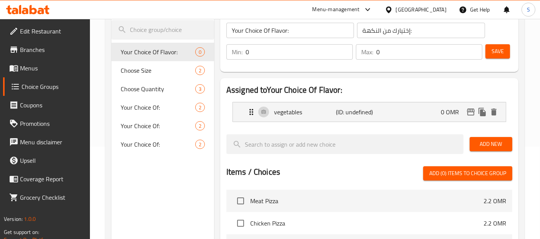
click at [489, 143] on span "Add New" at bounding box center [491, 144] width 30 height 10
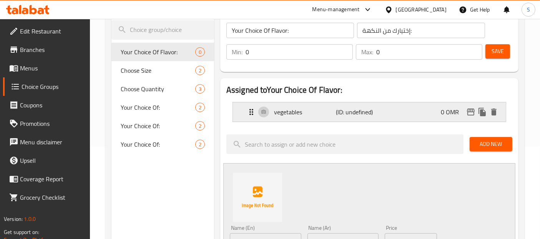
click at [384, 110] on div "vegetables (ID: undefined) 0 OMR" at bounding box center [372, 111] width 250 height 19
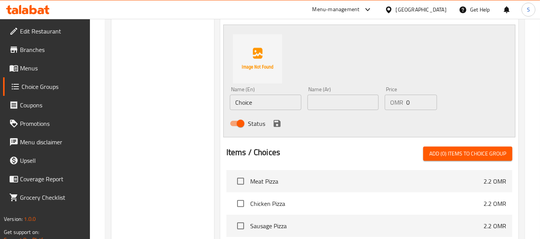
scroll to position [334, 0]
click at [346, 106] on input "text" at bounding box center [342, 101] width 71 height 15
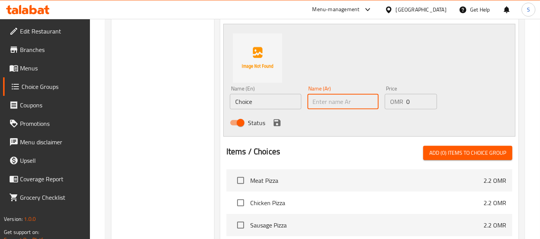
paste input "مكرونة"
type input "مكرونة"
click at [272, 104] on input "Choice" at bounding box center [265, 101] width 71 height 15
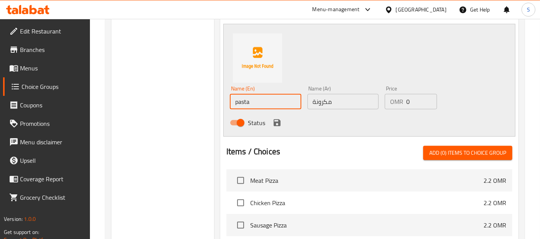
type input "pasta"
click at [389, 125] on div "Status" at bounding box center [343, 122] width 232 height 21
click at [274, 124] on icon "save" at bounding box center [276, 122] width 7 height 7
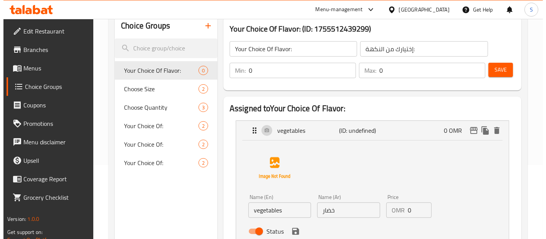
scroll to position [0, 0]
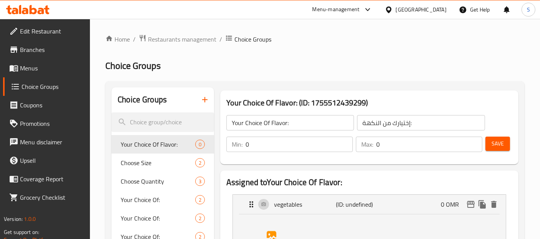
click at [305, 144] on input "0" at bounding box center [298, 143] width 107 height 15
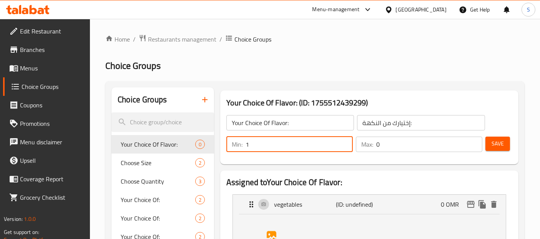
type input "1"
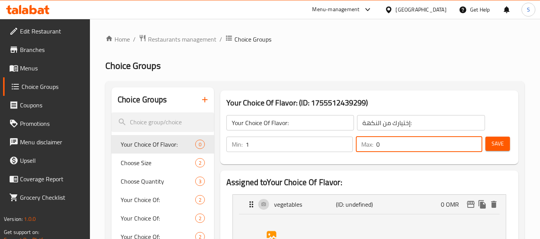
drag, startPoint x: 404, startPoint y: 146, endPoint x: 363, endPoint y: 146, distance: 41.1
click at [363, 146] on div "Max: 0 ​" at bounding box center [419, 143] width 126 height 15
type input "1"
click at [491, 143] on button "Save" at bounding box center [497, 143] width 25 height 14
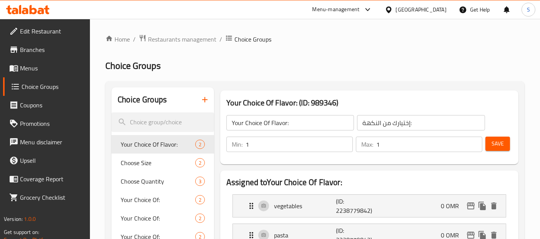
click at [61, 70] on span "Menus" at bounding box center [52, 67] width 64 height 9
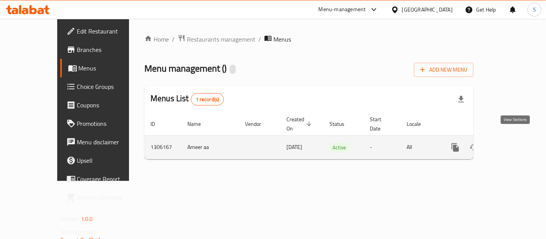
click at [515, 143] on icon "enhanced table" at bounding box center [510, 147] width 9 height 9
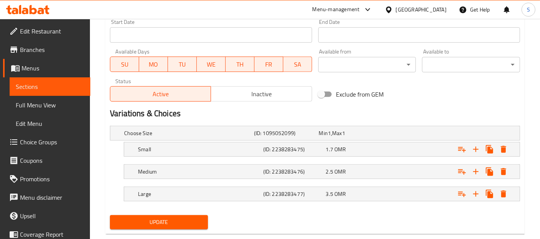
scroll to position [342, 0]
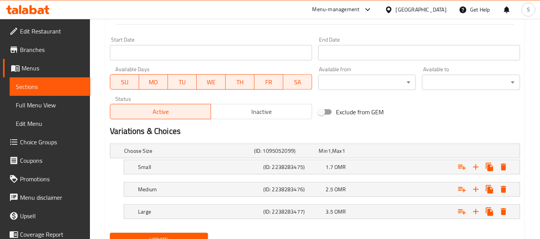
scroll to position [342, 0]
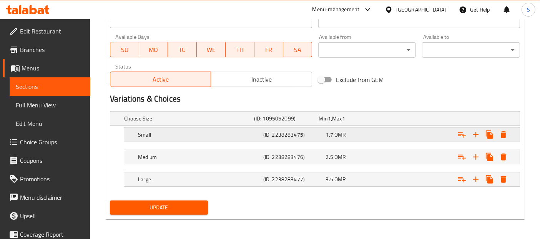
click at [277, 122] on h5 "(ID: 2238283475)" at bounding box center [285, 118] width 62 height 8
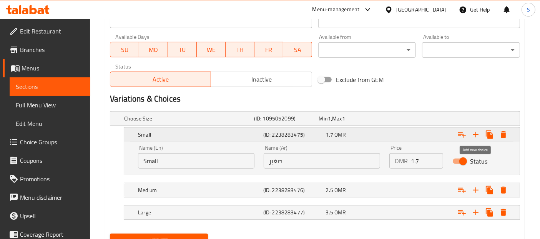
click at [472, 133] on icon "Expand" at bounding box center [475, 134] width 9 height 9
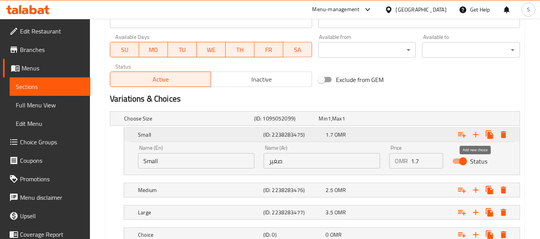
click at [472, 133] on icon "Expand" at bounding box center [475, 134] width 9 height 9
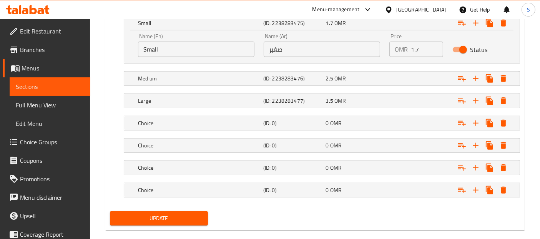
scroll to position [463, 0]
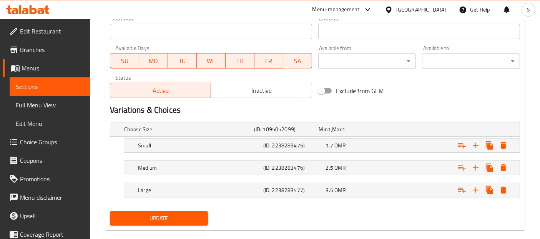
scroll to position [327, 0]
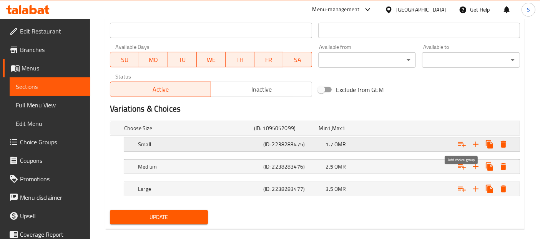
click at [458, 139] on icon "Expand" at bounding box center [461, 143] width 9 height 9
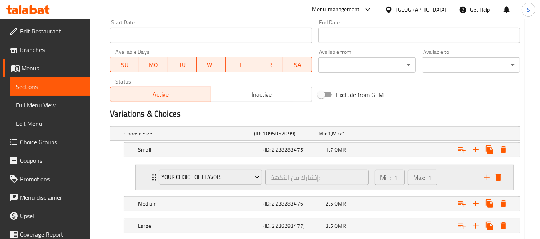
click at [459, 169] on div "Min: 1 ​ Max: 1 ​" at bounding box center [424, 177] width 109 height 25
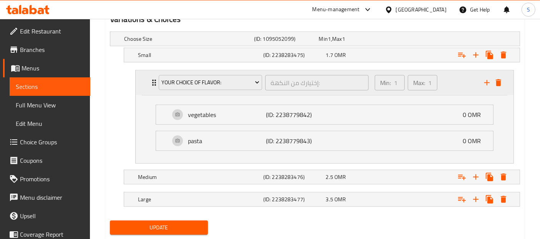
scroll to position [441, 0]
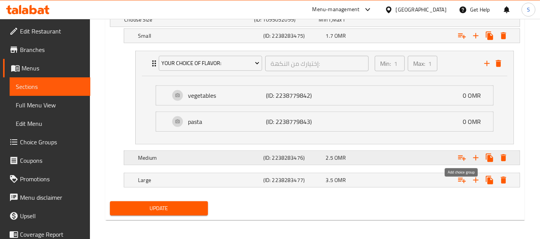
click at [462, 157] on icon "Expand" at bounding box center [461, 157] width 9 height 9
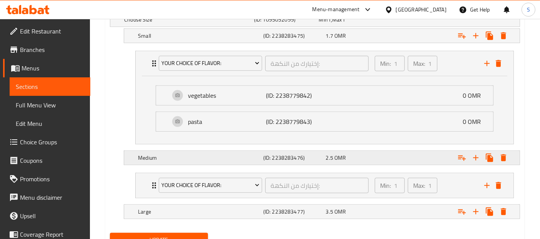
scroll to position [472, 0]
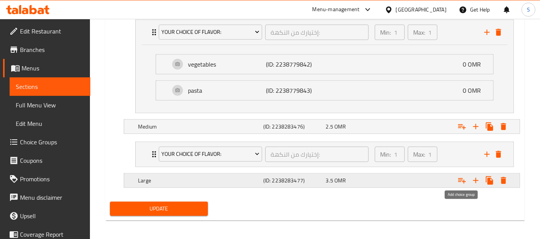
click at [460, 179] on icon "Expand" at bounding box center [462, 180] width 8 height 5
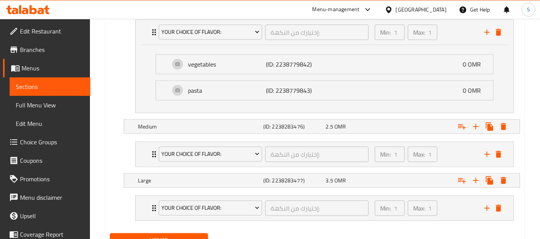
click at [170, 233] on button "Update" at bounding box center [159, 240] width 98 height 14
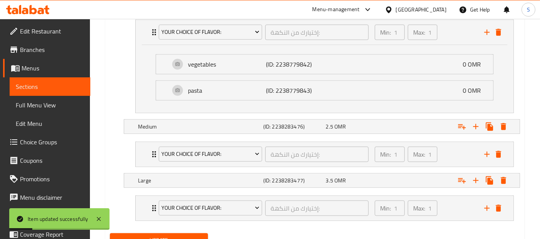
click at [32, 85] on span "Sections" at bounding box center [50, 86] width 68 height 9
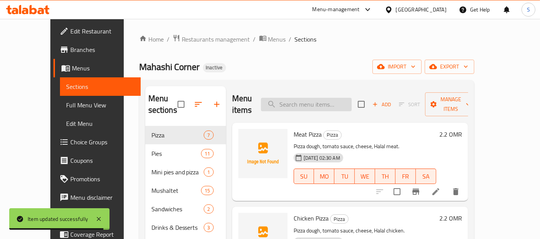
click at [328, 98] on input "search" at bounding box center [306, 104] width 91 height 13
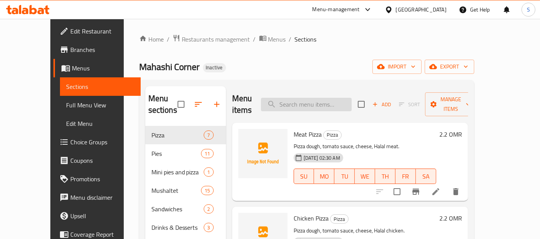
paste input "Chicken Tajin"
type input "Chicken Tajin"
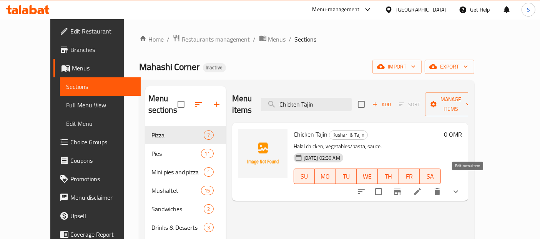
click at [422, 187] on icon at bounding box center [417, 191] width 9 height 9
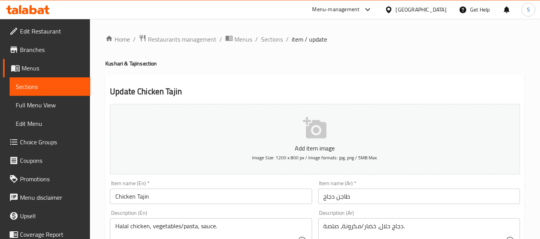
scroll to position [342, 0]
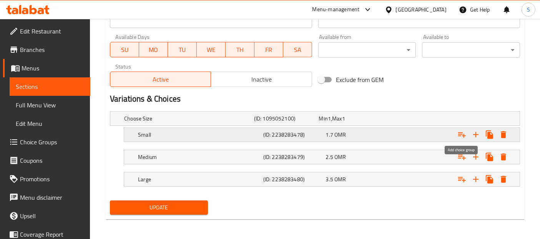
click at [462, 133] on icon "Expand" at bounding box center [461, 134] width 9 height 9
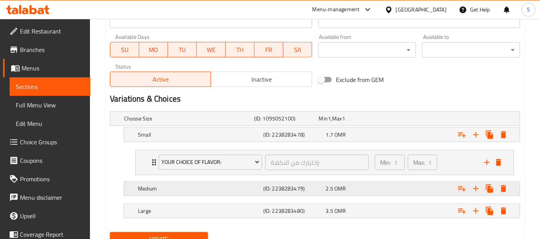
click at [377, 127] on div "Medium (ID: 2238283479) 2.5 OMR" at bounding box center [317, 118] width 389 height 17
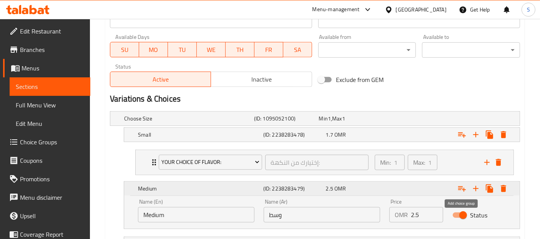
click at [463, 189] on icon "Expand" at bounding box center [461, 188] width 9 height 9
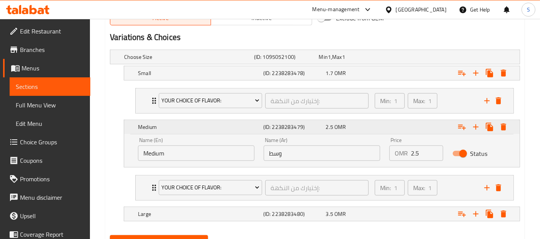
scroll to position [438, 0]
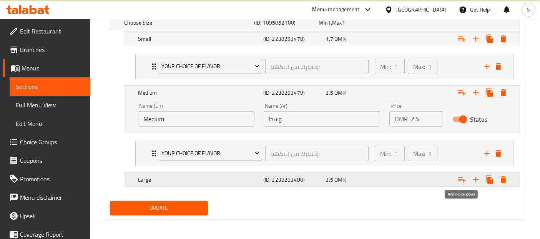
click at [458, 179] on icon "Expand" at bounding box center [461, 179] width 9 height 9
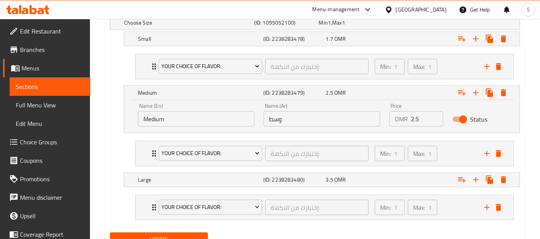
click at [188, 234] on span "Update" at bounding box center [159, 239] width 86 height 10
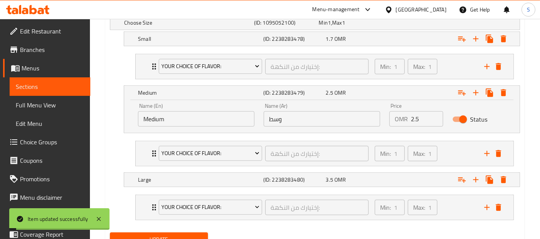
click at [51, 83] on span "Sections" at bounding box center [50, 86] width 68 height 9
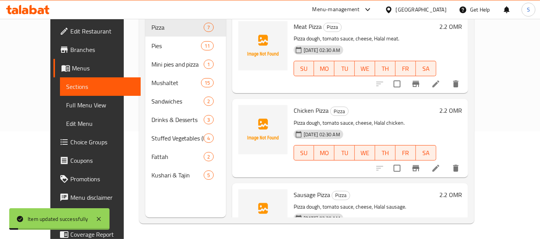
scroll to position [107, 0]
click at [394, 84] on div "Menu items Add Sort Manage items Meat Pizza Pizza Pizza dough, tomato sauce, ch…" at bounding box center [347, 98] width 242 height 239
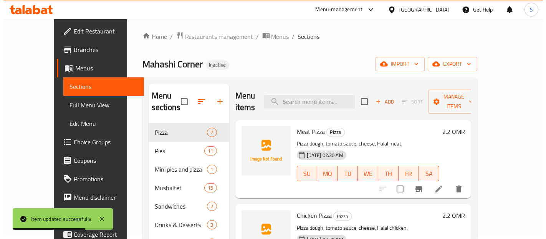
scroll to position [0, 0]
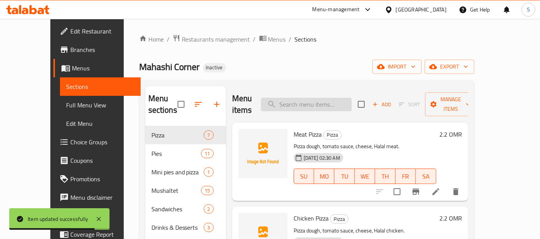
click at [344, 98] on input "search" at bounding box center [306, 104] width 91 height 13
paste input "Sausage Tajin"
type input "Sausage Tajin"
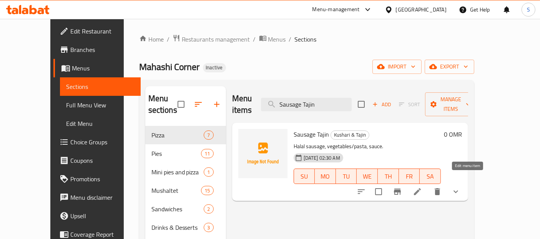
click at [422, 187] on icon at bounding box center [417, 191] width 9 height 9
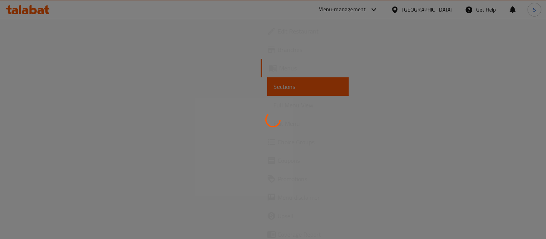
click at [504, 55] on div at bounding box center [273, 119] width 546 height 239
click at [483, 87] on div at bounding box center [273, 119] width 546 height 239
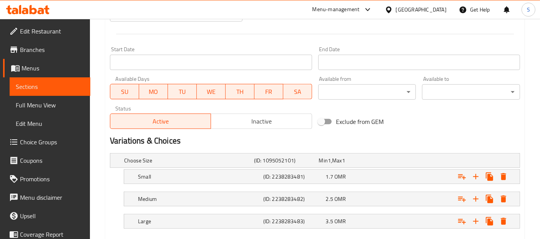
scroll to position [342, 0]
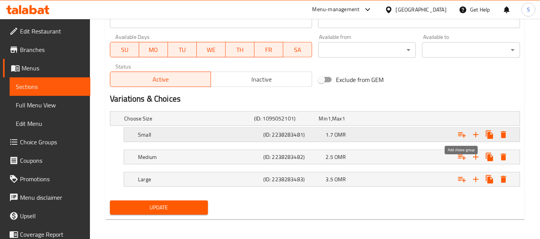
click at [463, 132] on icon "Expand" at bounding box center [461, 134] width 9 height 9
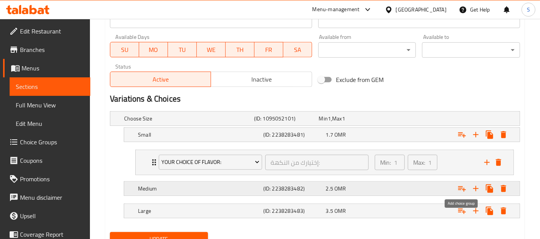
click at [457, 185] on icon "Expand" at bounding box center [461, 188] width 9 height 9
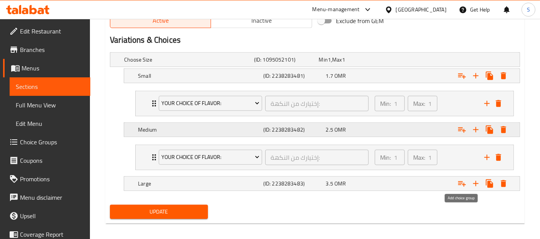
scroll to position [404, 0]
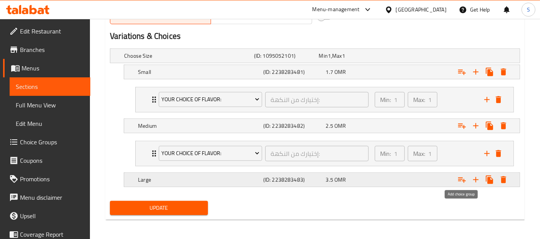
click at [462, 179] on icon "Expand" at bounding box center [461, 179] width 9 height 9
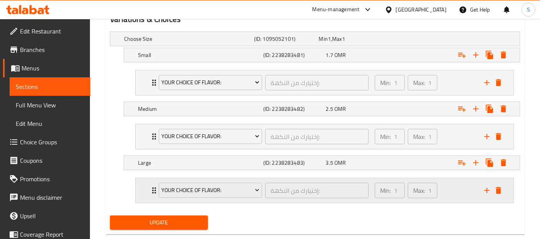
scroll to position [436, 0]
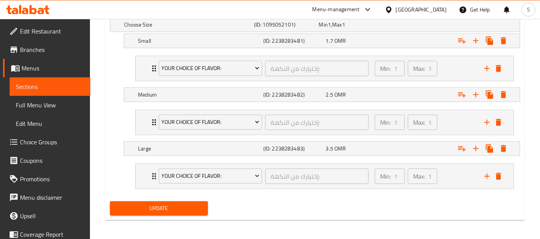
click at [189, 203] on span "Update" at bounding box center [159, 208] width 86 height 10
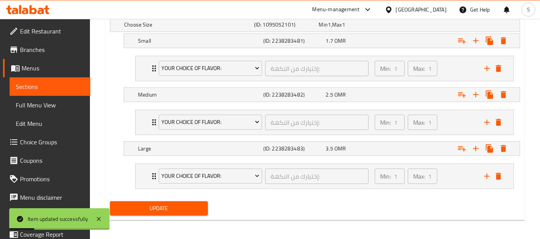
click at [66, 85] on span "Sections" at bounding box center [50, 86] width 68 height 9
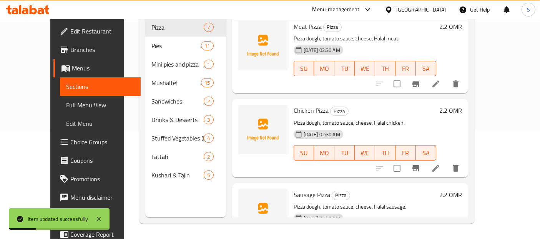
scroll to position [107, 0]
click at [371, 77] on div "Meat Pizza Pizza Pizza dough, tomato sauce, cheese, Halal meat. [DATE] 02:30 AM…" at bounding box center [364, 54] width 149 height 72
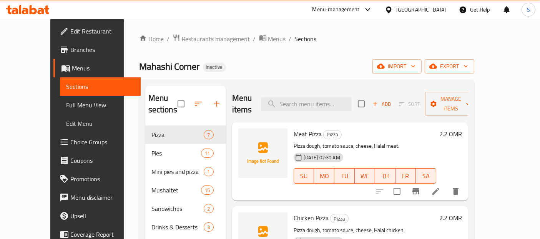
scroll to position [0, 0]
click at [339, 99] on input "search" at bounding box center [306, 104] width 91 height 13
paste input "Béchamel"
type input "Béchamel"
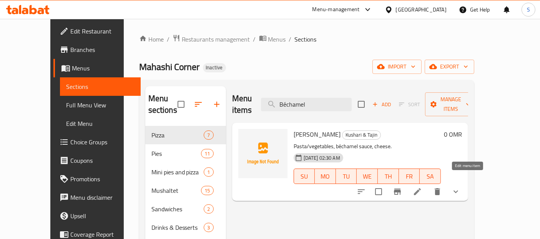
click at [422, 187] on icon at bounding box center [417, 191] width 9 height 9
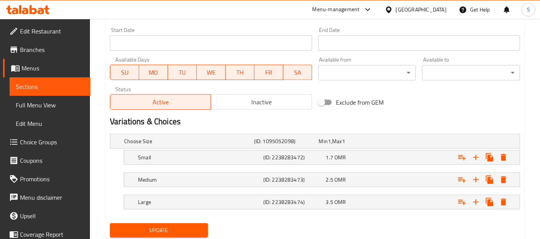
scroll to position [342, 0]
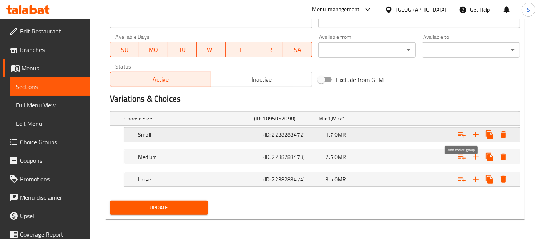
click at [465, 134] on icon "Expand" at bounding box center [462, 134] width 8 height 5
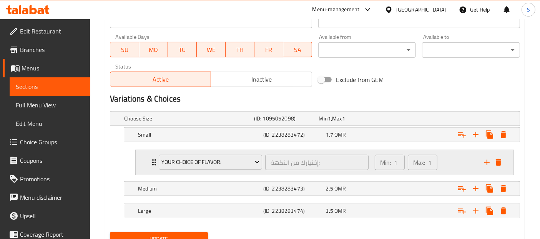
click at [456, 155] on div "Min: 1 ​ Max: 1 ​" at bounding box center [424, 162] width 109 height 25
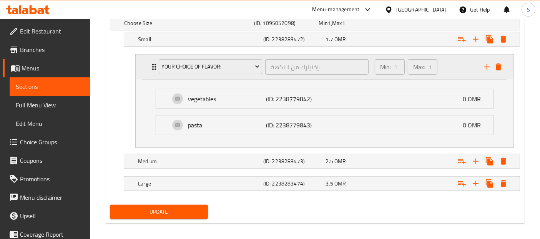
scroll to position [441, 0]
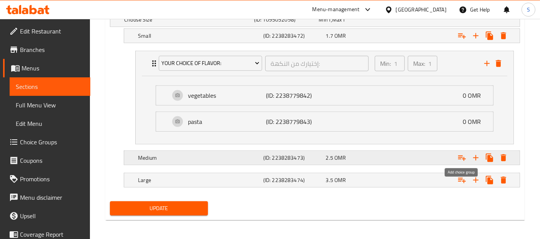
click at [464, 155] on icon "Expand" at bounding box center [461, 157] width 9 height 9
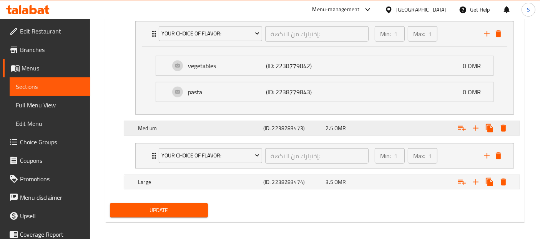
scroll to position [472, 0]
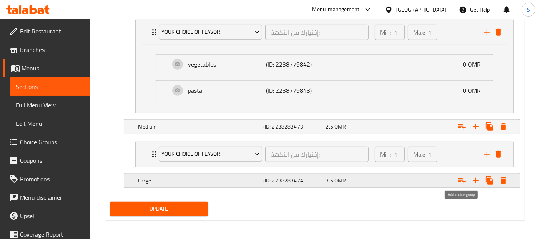
click at [464, 179] on icon "Expand" at bounding box center [462, 180] width 8 height 5
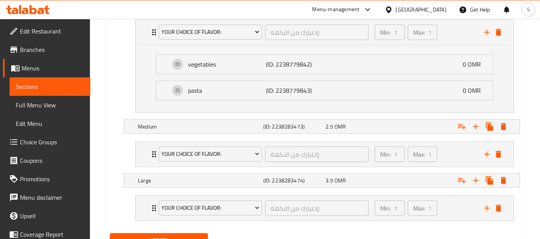
click at [201, 235] on span "Update" at bounding box center [159, 240] width 86 height 10
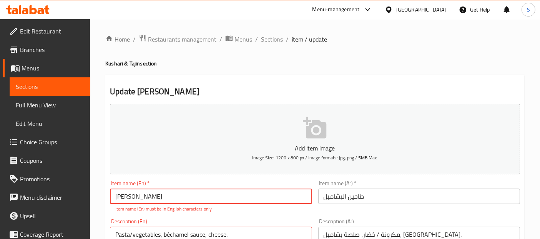
scroll to position [21, 0]
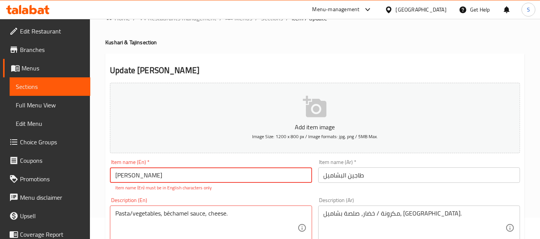
click at [123, 176] on input "[PERSON_NAME]" at bounding box center [211, 174] width 202 height 15
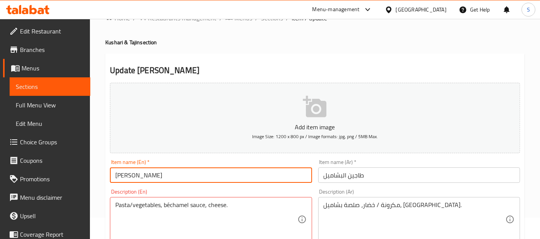
type input "Bechamel Tajin"
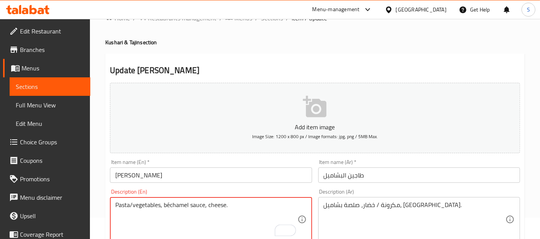
click at [169, 204] on textarea "Pasta/vegetables, béchamel sauce, cheese." at bounding box center [206, 219] width 182 height 36
type textarea "Pasta/vegetables, bechamel sauce, cheese."
click at [184, 179] on input "[PERSON_NAME]" at bounding box center [211, 174] width 202 height 15
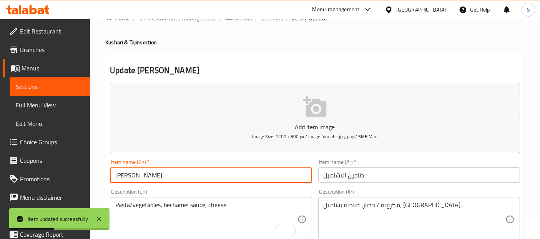
click at [58, 91] on link "Sections" at bounding box center [50, 86] width 81 height 18
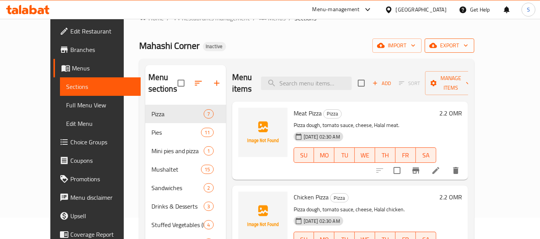
click at [468, 46] on span "export" at bounding box center [449, 46] width 37 height 10
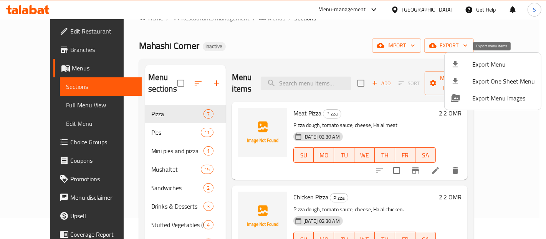
click at [479, 62] on span "Export Menu" at bounding box center [503, 64] width 63 height 9
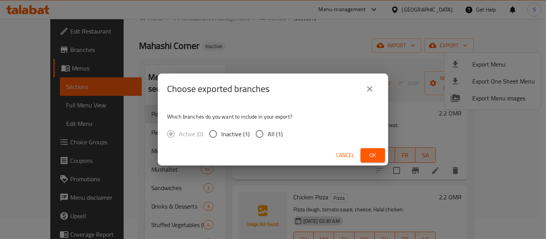
click at [267, 139] on input "All (1)" at bounding box center [260, 134] width 16 height 16
radio input "true"
click at [365, 158] on button "Ok" at bounding box center [373, 155] width 25 height 14
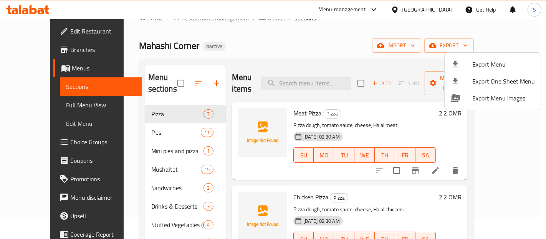
click at [432, 12] on div at bounding box center [273, 119] width 546 height 239
click at [432, 12] on div "[GEOGRAPHIC_DATA]" at bounding box center [427, 9] width 51 height 8
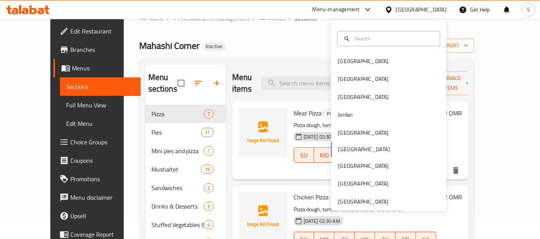
click at [432, 12] on div "[GEOGRAPHIC_DATA]" at bounding box center [421, 9] width 51 height 8
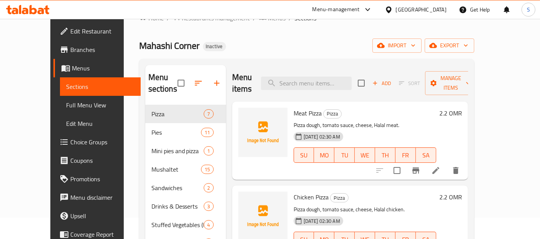
click at [432, 12] on div "[GEOGRAPHIC_DATA]" at bounding box center [421, 9] width 51 height 8
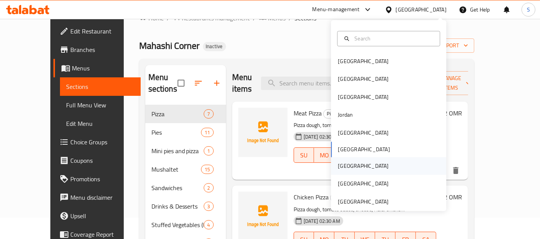
click at [341, 166] on div "Qatar" at bounding box center [363, 165] width 51 height 8
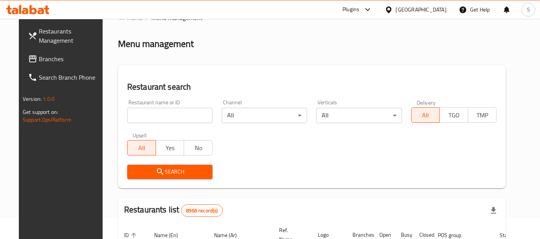
click at [167, 122] on input "search" at bounding box center [169, 115] width 85 height 15
paste input "Jash Grilled Restaurant"
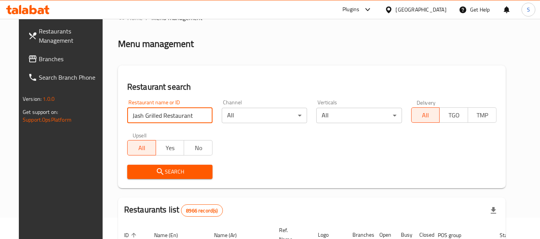
type input "Jash Grilled Restaurant"
click button "Search" at bounding box center [169, 171] width 85 height 14
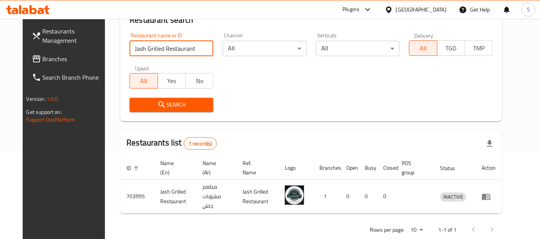
scroll to position [97, 0]
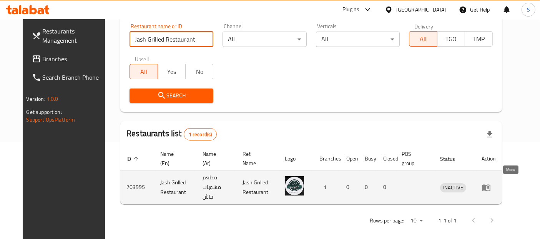
click at [496, 182] on link "enhanced table" at bounding box center [488, 186] width 14 height 9
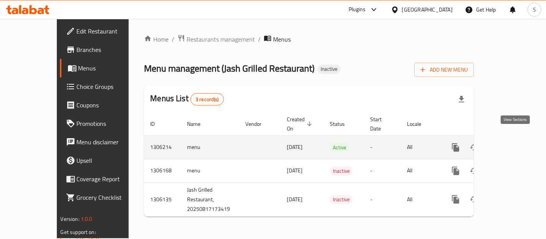
click at [514, 144] on icon "enhanced table" at bounding box center [511, 147] width 7 height 7
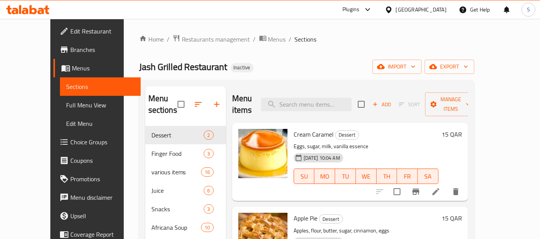
click at [256, 58] on div "Home / Restaurants management / Menus / Sections Jash Grilled Restaurant Inacti…" at bounding box center [306, 222] width 335 height 377
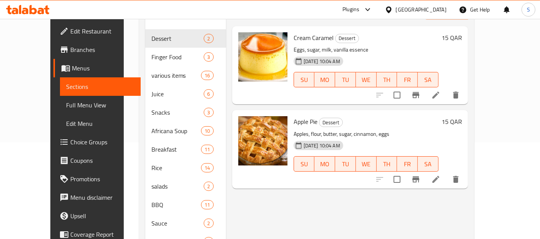
scroll to position [114, 0]
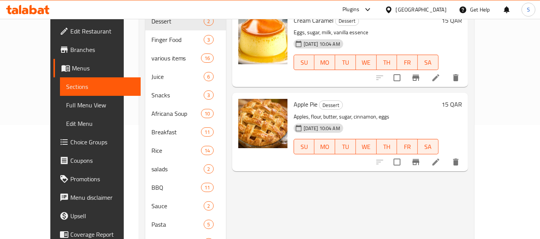
click at [66, 104] on span "Full Menu View" at bounding box center [100, 104] width 68 height 9
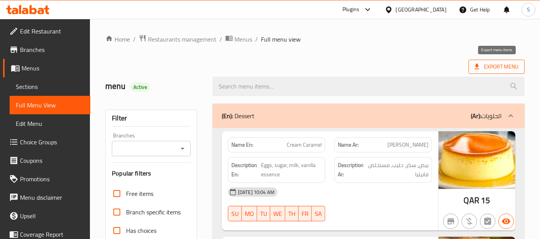
click at [507, 65] on span "Export Menu" at bounding box center [496, 67] width 44 height 10
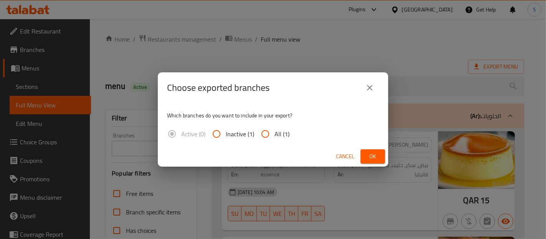
click at [281, 136] on span "All (1)" at bounding box center [282, 133] width 15 height 9
click at [275, 136] on input "All (1)" at bounding box center [265, 133] width 18 height 18
radio input "true"
click at [371, 158] on span "Ok" at bounding box center [373, 156] width 12 height 10
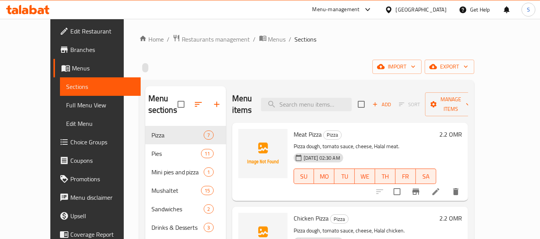
click at [66, 107] on span "Full Menu View" at bounding box center [100, 104] width 68 height 9
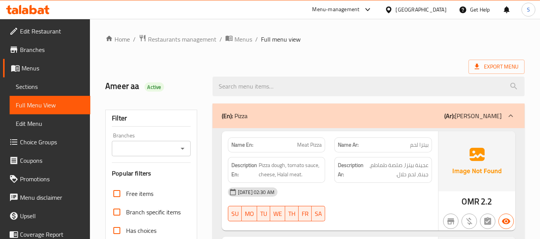
click at [346, 60] on div "Export Menu" at bounding box center [314, 67] width 419 height 14
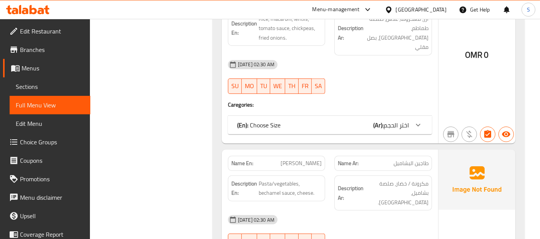
scroll to position [6141, 0]
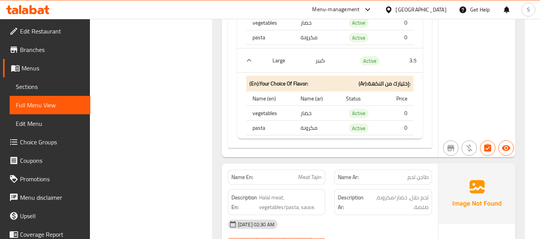
scroll to position [6589, 0]
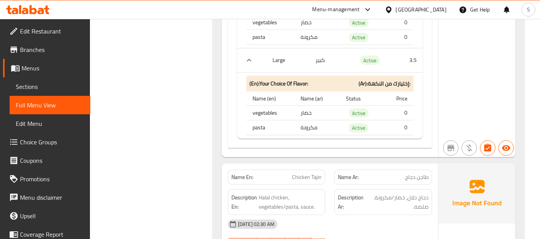
scroll to position [7037, 0]
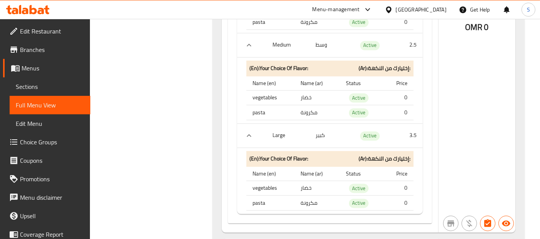
scroll to position [7450, 0]
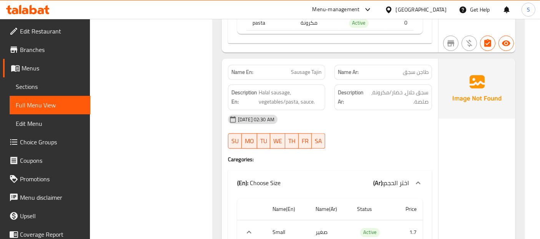
scroll to position [7627, 0]
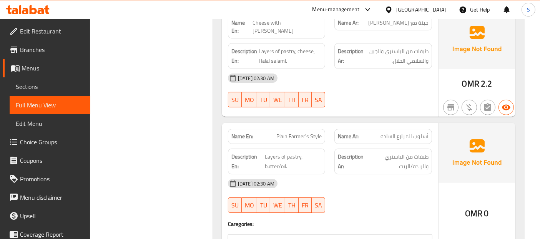
scroll to position [3106, 0]
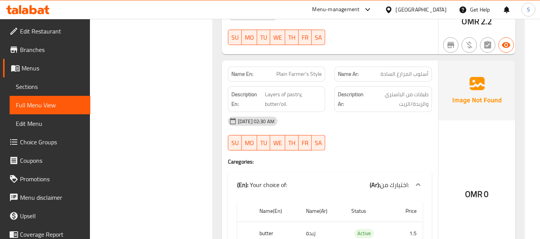
scroll to position [3170, 0]
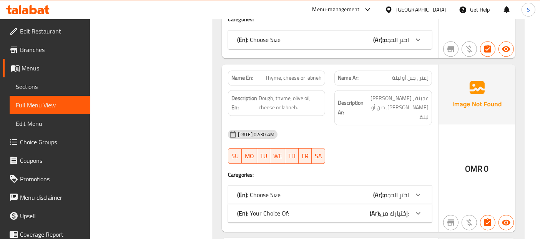
scroll to position [1742, 0]
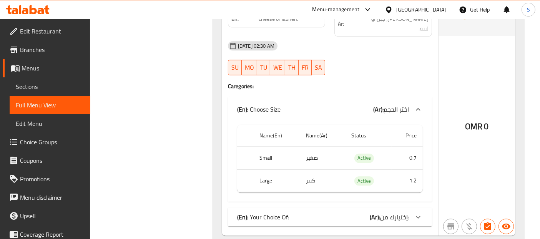
scroll to position [1848, 0]
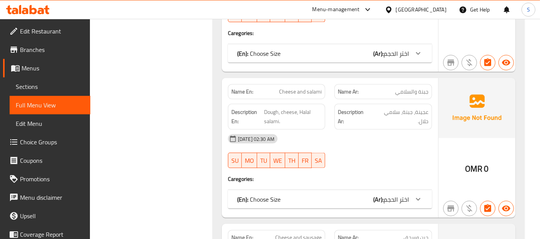
scroll to position [1128, 0]
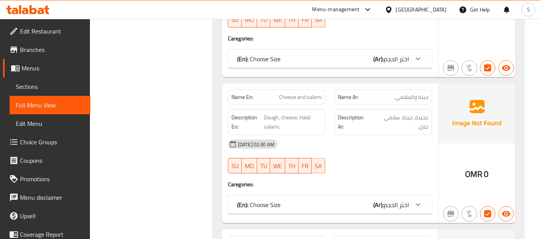
click at [64, 81] on link "Sections" at bounding box center [50, 86] width 81 height 18
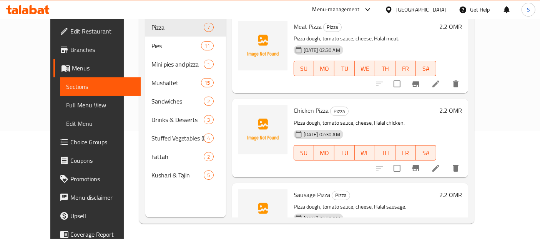
scroll to position [107, 0]
